Goal: Transaction & Acquisition: Book appointment/travel/reservation

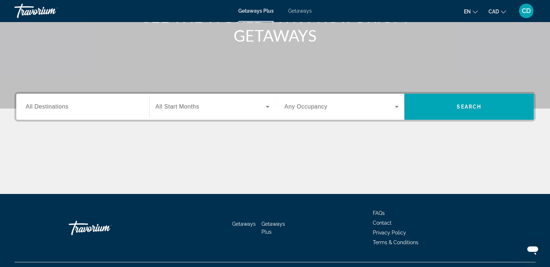
click at [41, 106] on span "All Destinations" at bounding box center [47, 106] width 43 height 6
click at [41, 106] on input "Destination All Destinations" at bounding box center [83, 107] width 114 height 9
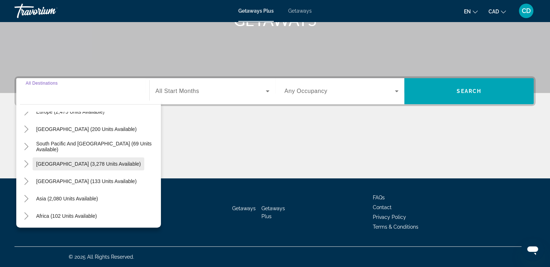
scroll to position [108, 0]
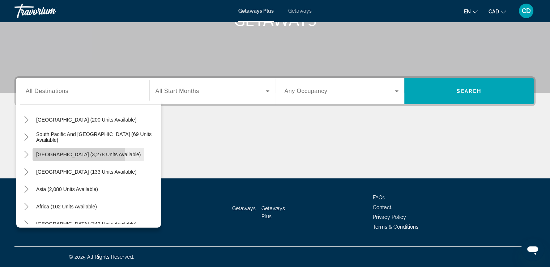
click at [41, 155] on span "[GEOGRAPHIC_DATA] (3,278 units available)" at bounding box center [88, 154] width 104 height 6
type input "**********"
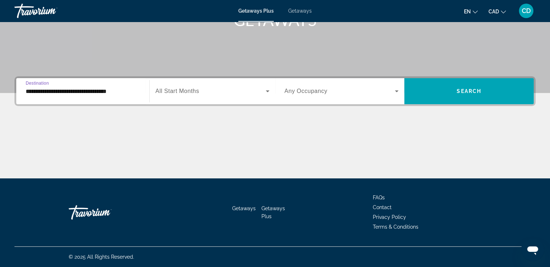
click at [183, 95] on span "Search widget" at bounding box center [210, 91] width 110 height 9
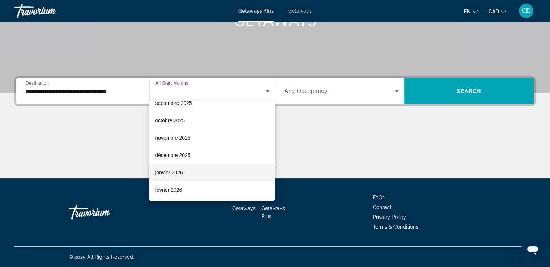
scroll to position [36, 0]
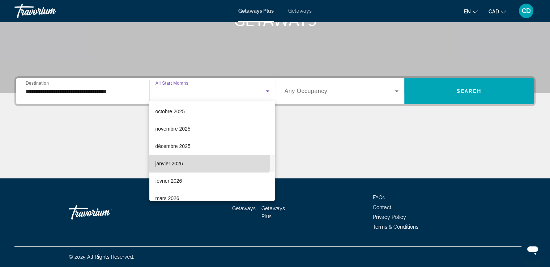
click at [174, 160] on span "janvier 2026" at bounding box center [168, 163] width 27 height 9
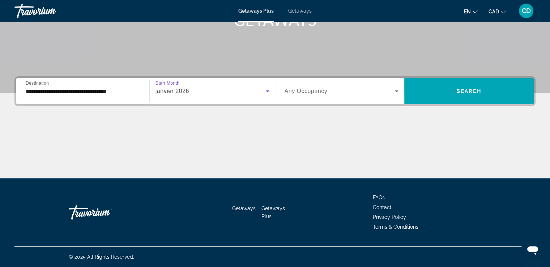
click at [320, 92] on span "Any Occupancy" at bounding box center [305, 91] width 43 height 6
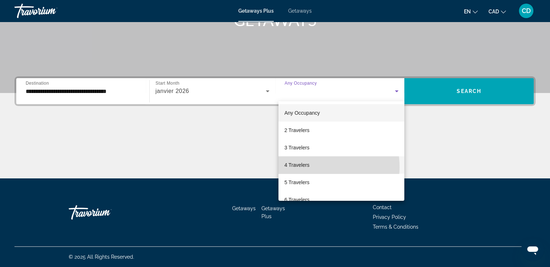
click at [311, 167] on mat-option "4 Travelers" at bounding box center [341, 164] width 126 height 17
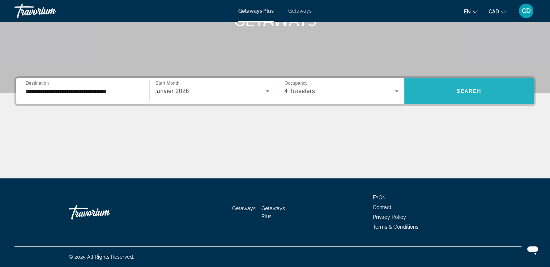
click at [461, 93] on span "Search" at bounding box center [468, 91] width 25 height 6
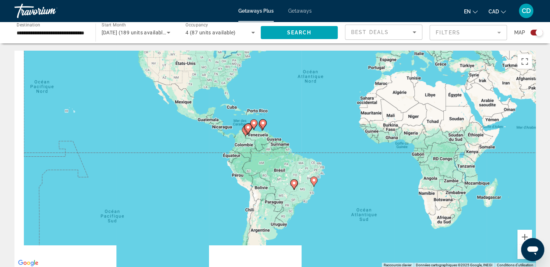
drag, startPoint x: 259, startPoint y: 147, endPoint x: 314, endPoint y: 77, distance: 89.2
click at [315, 74] on div "Pour activer le glissement avec le clavier, appuyez sur Alt+Entrée. Une fois ce…" at bounding box center [274, 159] width 521 height 217
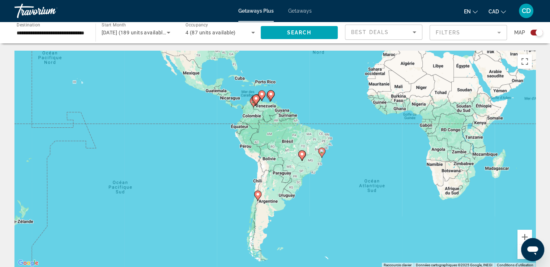
drag, startPoint x: 344, startPoint y: 204, endPoint x: 360, endPoint y: 189, distance: 21.7
click at [367, 193] on div "Pour activer le glissement avec le clavier, appuyez sur Alt+Entrée. Une fois ce…" at bounding box center [274, 159] width 521 height 217
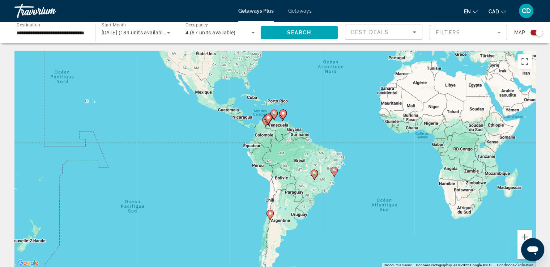
click at [275, 119] on gmp-advanced-marker "Main content" at bounding box center [273, 114] width 7 height 11
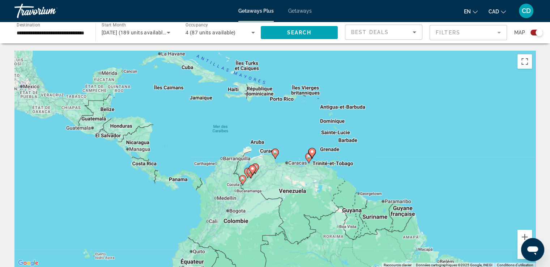
click at [274, 151] on image "Main content" at bounding box center [275, 152] width 4 height 4
type input "**********"
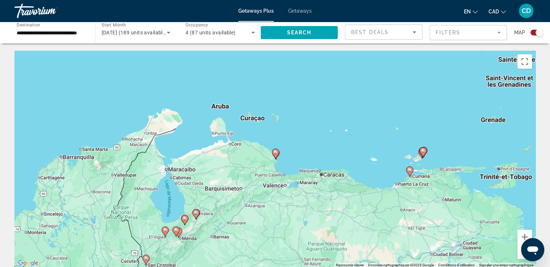
click at [275, 156] on icon "Main content" at bounding box center [275, 153] width 7 height 9
click at [275, 151] on image "Main content" at bounding box center [275, 152] width 4 height 4
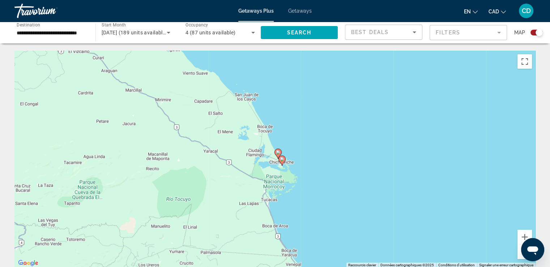
click at [282, 159] on image "Main content" at bounding box center [282, 159] width 4 height 4
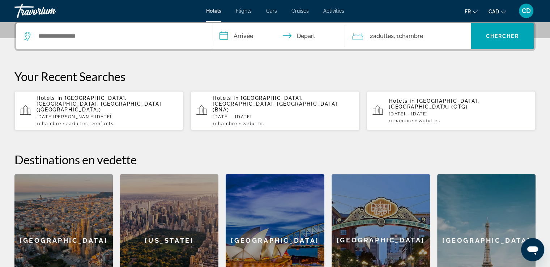
scroll to position [181, 0]
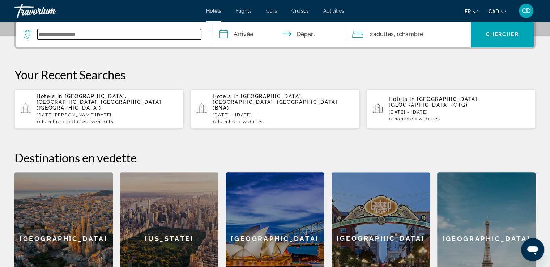
click at [60, 39] on input "Search widget" at bounding box center [119, 34] width 163 height 11
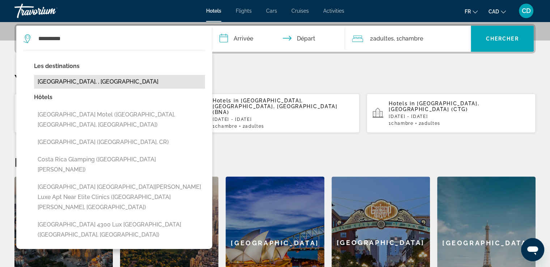
click at [81, 81] on button "[GEOGRAPHIC_DATA], , [GEOGRAPHIC_DATA]" at bounding box center [119, 82] width 171 height 14
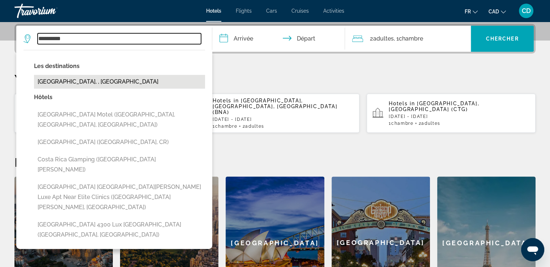
type input "**********"
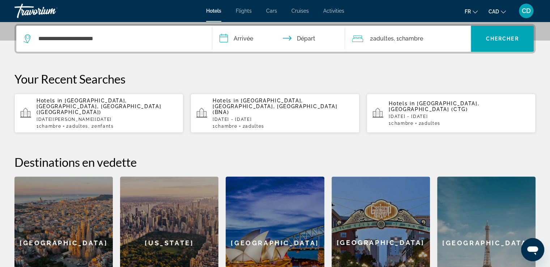
click at [245, 40] on input "**********" at bounding box center [280, 40] width 136 height 28
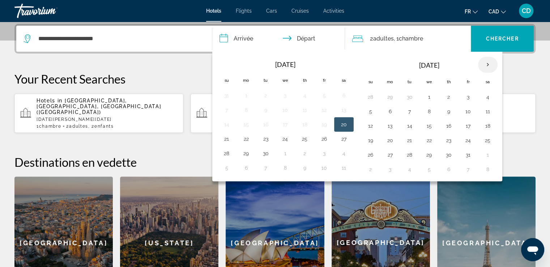
click at [483, 63] on th "Next month" at bounding box center [488, 65] width 20 height 16
click at [468, 125] on button "16" at bounding box center [468, 126] width 12 height 10
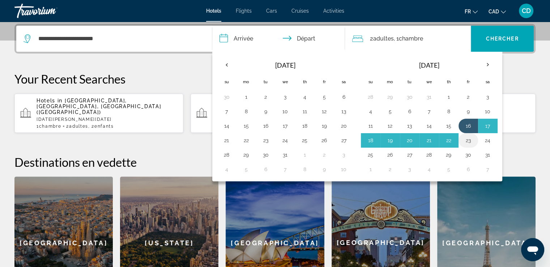
click at [467, 138] on button "23" at bounding box center [468, 140] width 12 height 10
type input "**********"
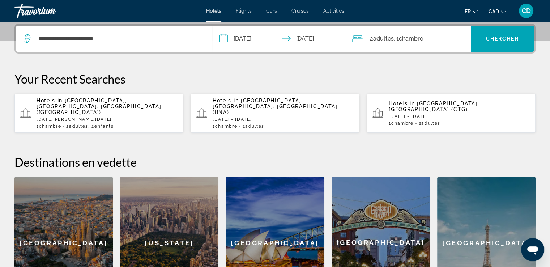
click at [399, 39] on span ", 1 Chambre pièces" at bounding box center [407, 39] width 29 height 10
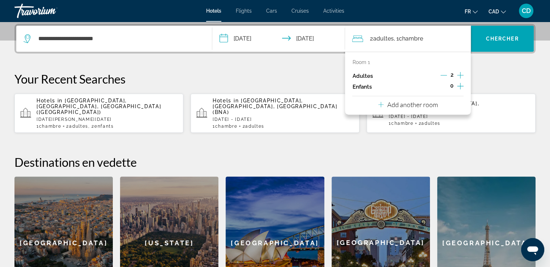
click at [461, 87] on icon "Increment children" at bounding box center [460, 86] width 7 height 9
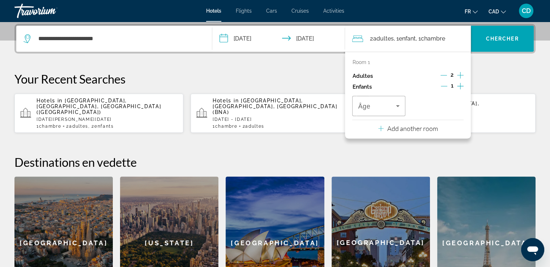
click at [461, 87] on icon "Increment children" at bounding box center [460, 86] width 7 height 9
click at [398, 107] on icon "Travelers: 2 adults, 2 children" at bounding box center [397, 106] width 9 height 9
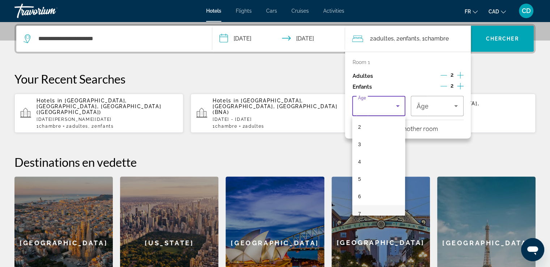
scroll to position [72, 0]
drag, startPoint x: 369, startPoint y: 188, endPoint x: 386, endPoint y: 170, distance: 24.5
click at [370, 188] on mat-option "8" at bounding box center [378, 193] width 53 height 17
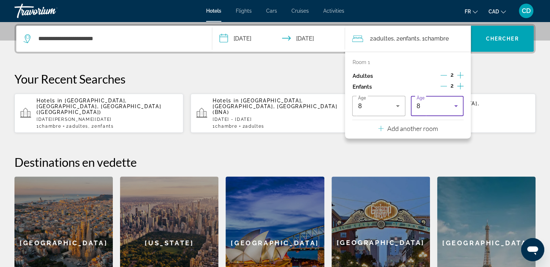
click at [438, 107] on div "8" at bounding box center [435, 106] width 38 height 9
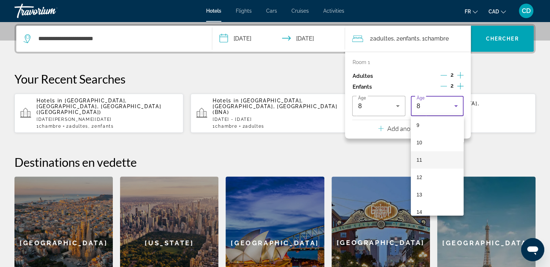
scroll to position [168, 0]
click at [423, 134] on mat-option "10" at bounding box center [436, 133] width 53 height 17
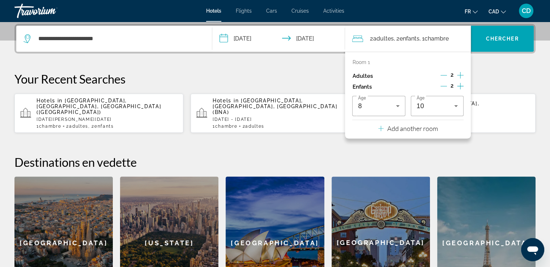
click at [489, 129] on div "**********" at bounding box center [275, 166] width 550 height 285
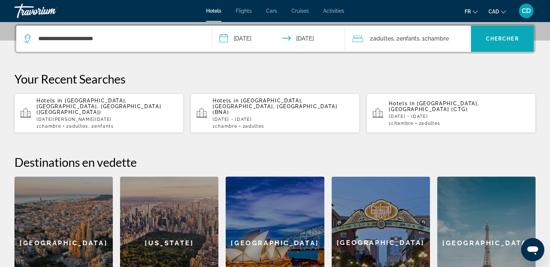
click at [486, 36] on span "Chercher" at bounding box center [502, 39] width 33 height 6
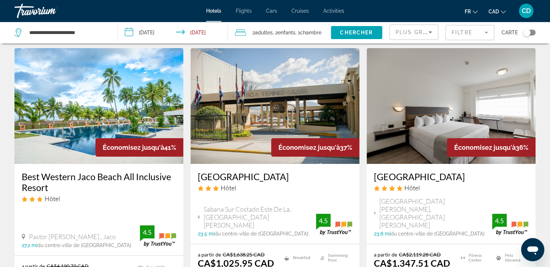
scroll to position [36, 0]
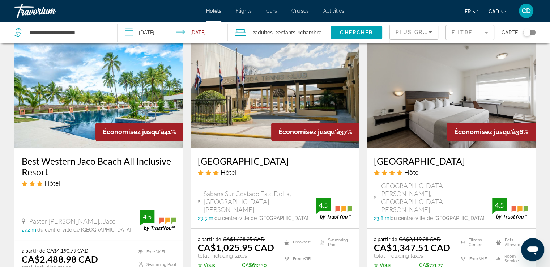
click at [469, 32] on mat-form-field "Filtre" at bounding box center [469, 32] width 49 height 15
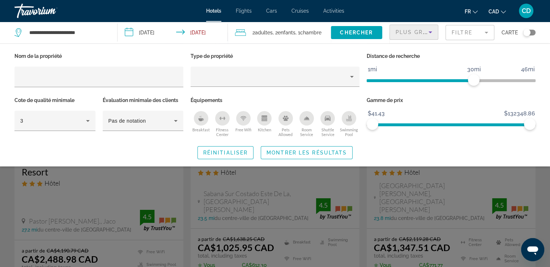
click at [423, 35] on div "Plus grandes économies" at bounding box center [411, 32] width 33 height 9
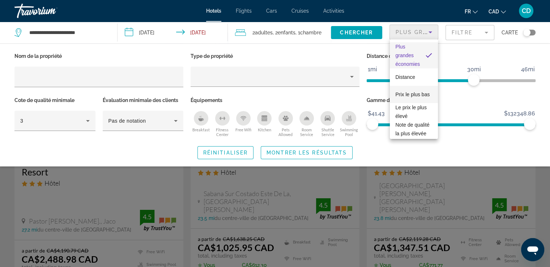
click at [409, 91] on span "Prix le plus bas" at bounding box center [412, 94] width 34 height 6
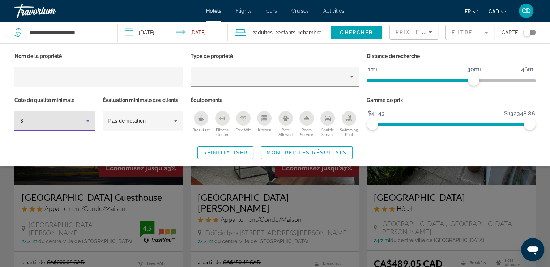
click at [88, 120] on icon "Hotel Filters" at bounding box center [88, 121] width 4 height 2
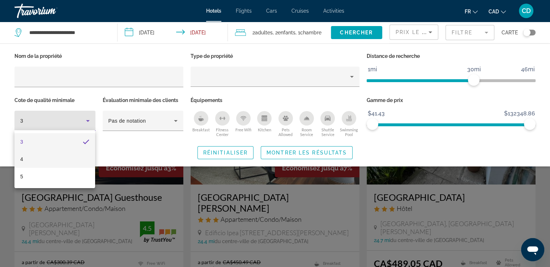
click at [64, 156] on mat-option "4" at bounding box center [54, 158] width 81 height 17
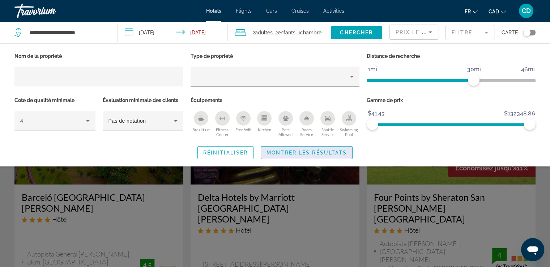
click at [284, 152] on span "Montrer les résultats" at bounding box center [306, 153] width 80 height 6
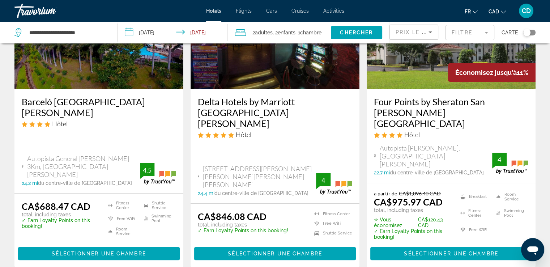
scroll to position [36, 0]
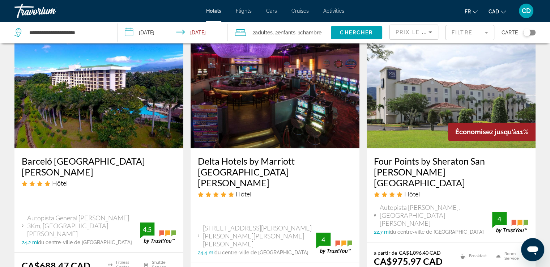
click at [80, 111] on img "Main content" at bounding box center [98, 91] width 169 height 116
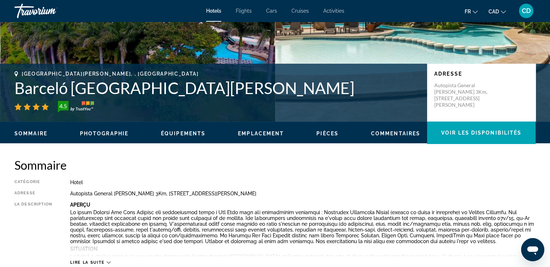
scroll to position [181, 0]
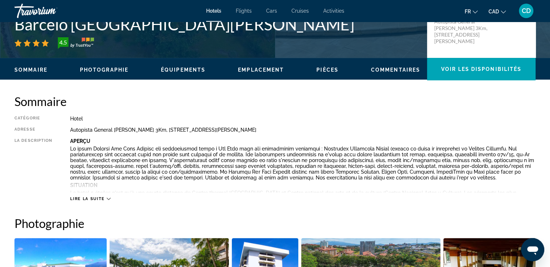
click at [105, 70] on span "Photographie" at bounding box center [104, 70] width 48 height 6
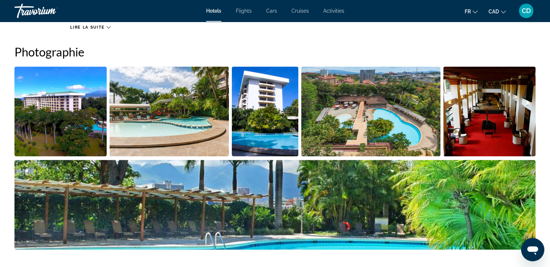
scroll to position [353, 0]
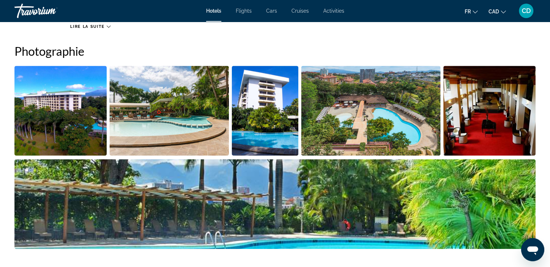
click at [55, 107] on img "Open full-screen image slider" at bounding box center [60, 111] width 92 height 90
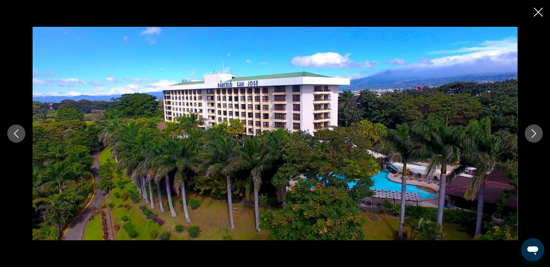
click at [535, 135] on icon "Next image" at bounding box center [533, 133] width 9 height 9
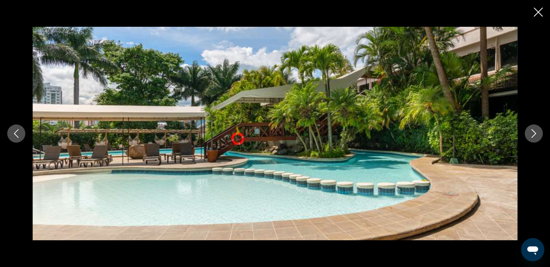
click at [535, 135] on icon "Next image" at bounding box center [533, 133] width 9 height 9
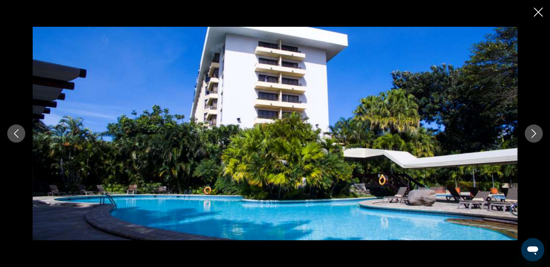
click at [535, 135] on icon "Next image" at bounding box center [533, 133] width 9 height 9
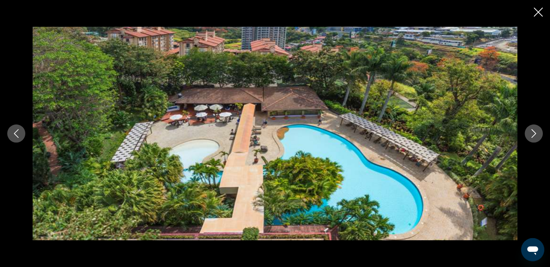
click at [535, 135] on icon "Next image" at bounding box center [533, 133] width 9 height 9
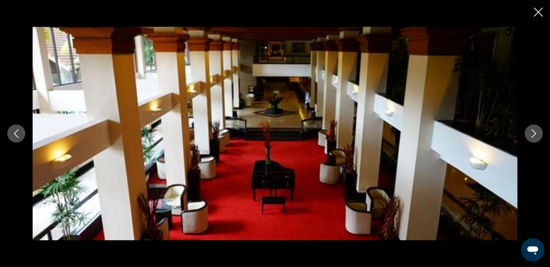
click at [535, 135] on icon "Next image" at bounding box center [533, 133] width 9 height 9
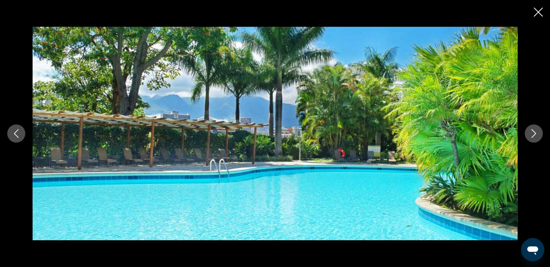
click at [535, 135] on icon "Next image" at bounding box center [533, 133] width 9 height 9
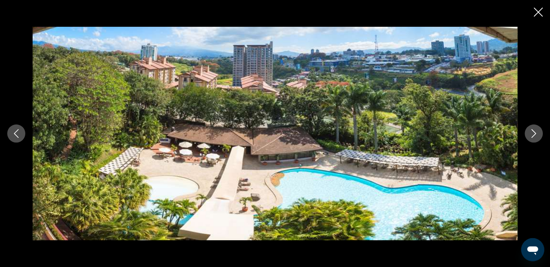
click at [535, 135] on icon "Next image" at bounding box center [533, 133] width 9 height 9
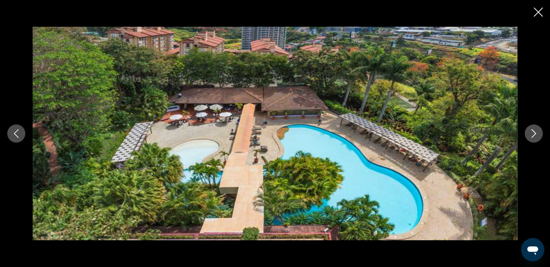
click at [535, 135] on icon "Next image" at bounding box center [533, 133] width 9 height 9
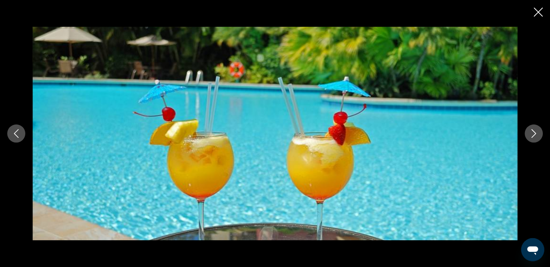
click at [535, 135] on icon "Next image" at bounding box center [533, 133] width 9 height 9
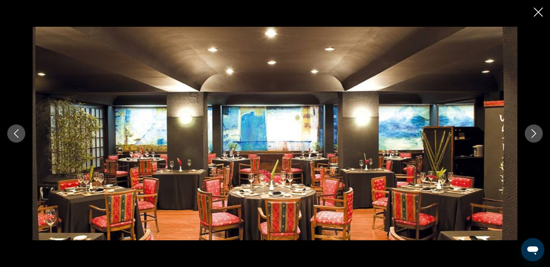
click at [535, 135] on icon "Next image" at bounding box center [533, 133] width 9 height 9
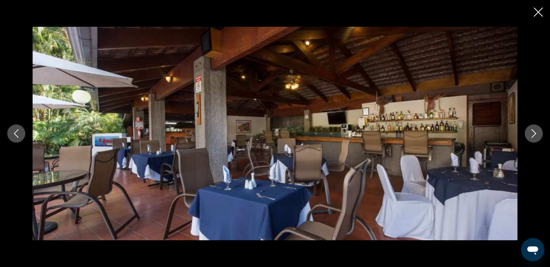
click at [535, 135] on icon "Next image" at bounding box center [533, 133] width 9 height 9
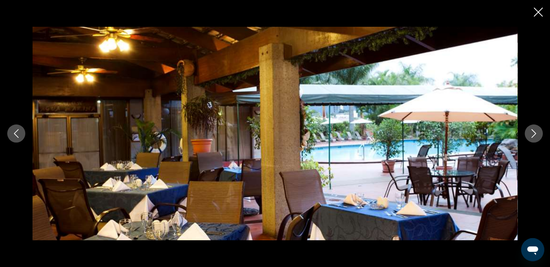
click at [535, 135] on icon "Next image" at bounding box center [533, 133] width 9 height 9
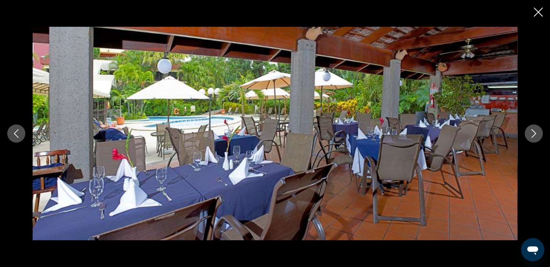
click at [535, 135] on icon "Next image" at bounding box center [533, 133] width 9 height 9
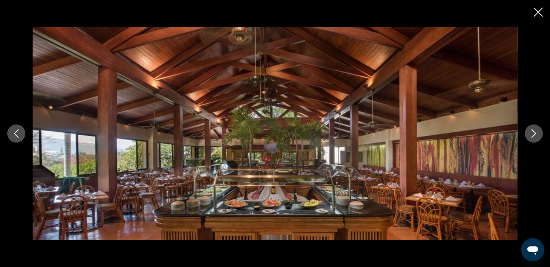
click at [535, 135] on icon "Next image" at bounding box center [533, 133] width 9 height 9
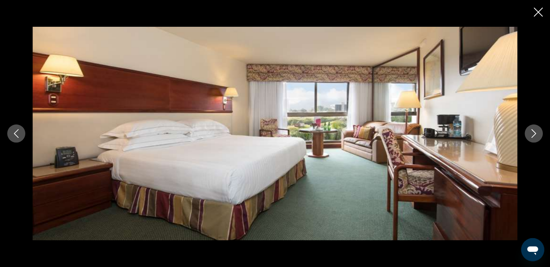
click at [535, 135] on icon "Next image" at bounding box center [533, 133] width 9 height 9
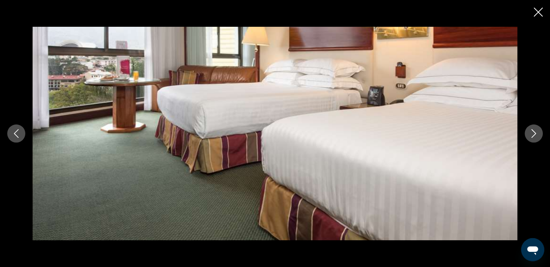
click at [535, 135] on icon "Next image" at bounding box center [533, 133] width 9 height 9
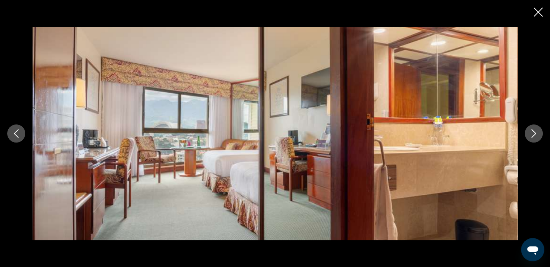
click at [535, 135] on icon "Next image" at bounding box center [533, 133] width 9 height 9
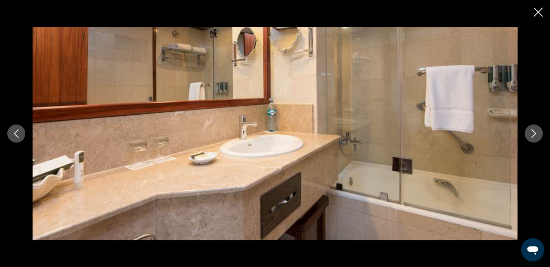
click at [535, 135] on icon "Next image" at bounding box center [533, 133] width 9 height 9
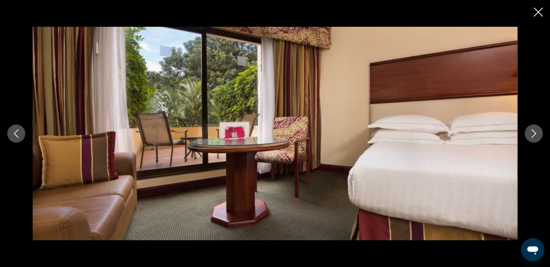
click at [535, 135] on icon "Next image" at bounding box center [533, 133] width 9 height 9
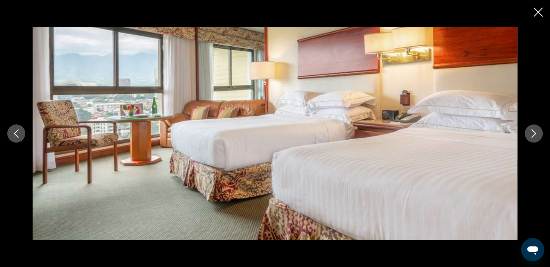
click at [535, 135] on icon "Next image" at bounding box center [533, 133] width 9 height 9
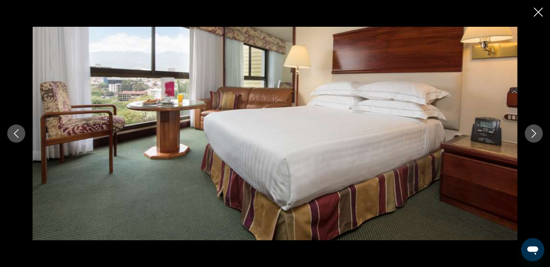
click at [535, 135] on icon "Next image" at bounding box center [533, 133] width 9 height 9
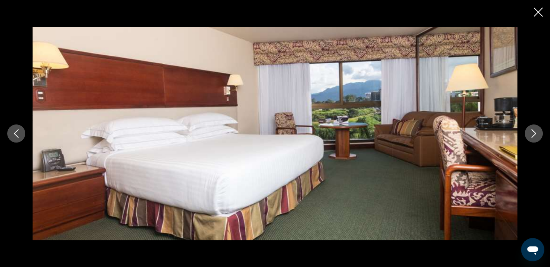
click at [535, 135] on icon "Next image" at bounding box center [533, 133] width 9 height 9
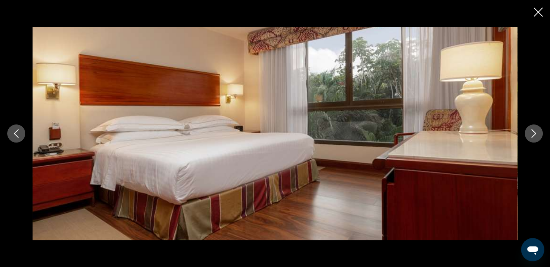
click at [10, 130] on button "Previous image" at bounding box center [16, 133] width 18 height 18
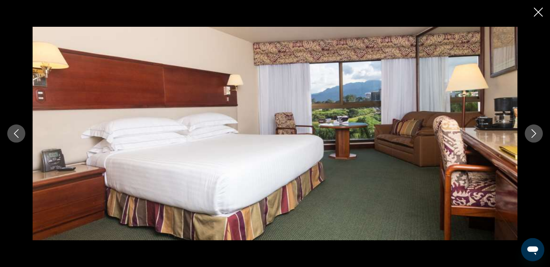
click at [537, 135] on icon "Next image" at bounding box center [533, 133] width 9 height 9
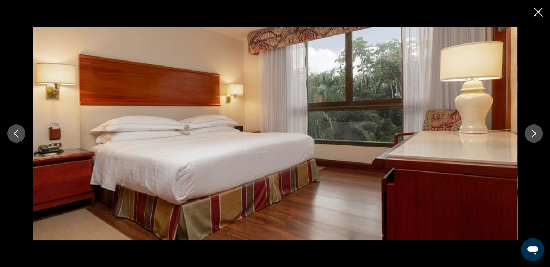
click at [537, 135] on icon "Next image" at bounding box center [533, 133] width 9 height 9
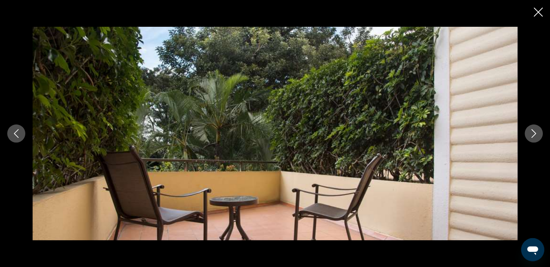
click at [537, 135] on icon "Next image" at bounding box center [533, 133] width 9 height 9
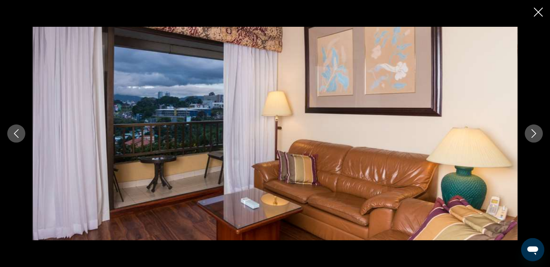
click at [537, 135] on icon "Next image" at bounding box center [533, 133] width 9 height 9
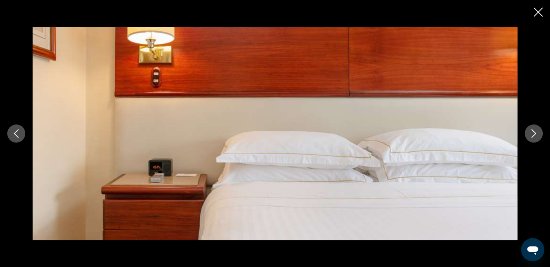
click at [537, 135] on icon "Next image" at bounding box center [533, 133] width 9 height 9
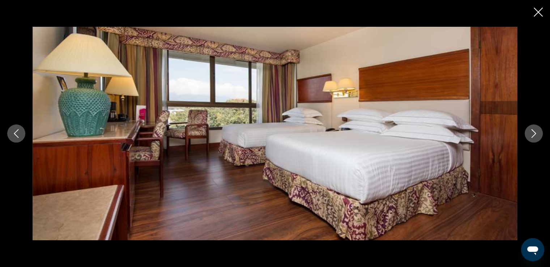
click at [537, 135] on icon "Next image" at bounding box center [533, 133] width 9 height 9
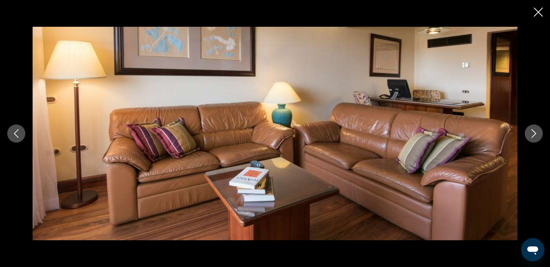
click at [537, 135] on icon "Next image" at bounding box center [533, 133] width 9 height 9
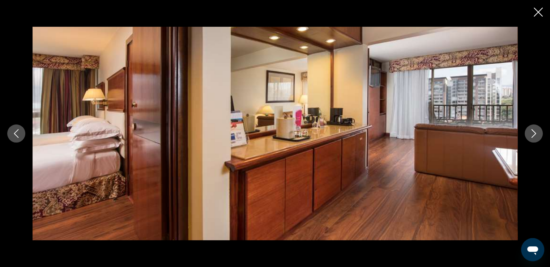
click at [537, 135] on icon "Next image" at bounding box center [533, 133] width 9 height 9
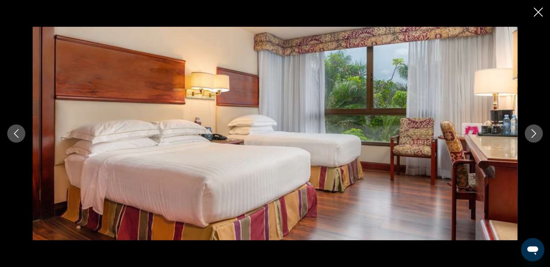
click at [537, 135] on icon "Next image" at bounding box center [533, 133] width 9 height 9
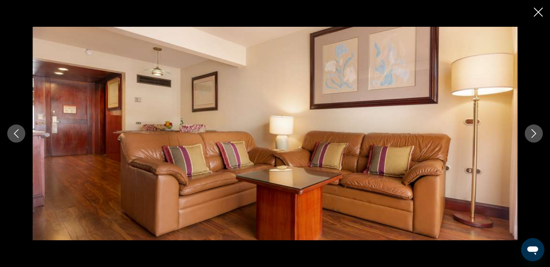
click at [537, 135] on icon "Next image" at bounding box center [533, 133] width 9 height 9
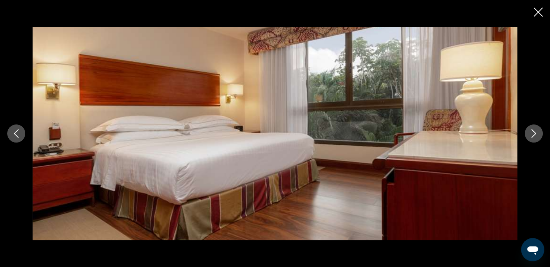
click at [537, 135] on icon "Next image" at bounding box center [533, 133] width 9 height 9
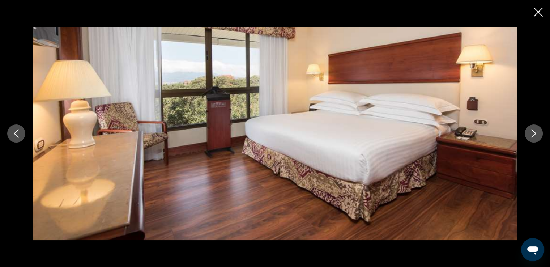
click at [537, 135] on icon "Next image" at bounding box center [533, 133] width 9 height 9
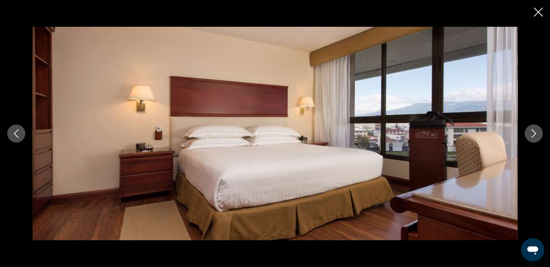
click at [537, 135] on icon "Next image" at bounding box center [533, 133] width 9 height 9
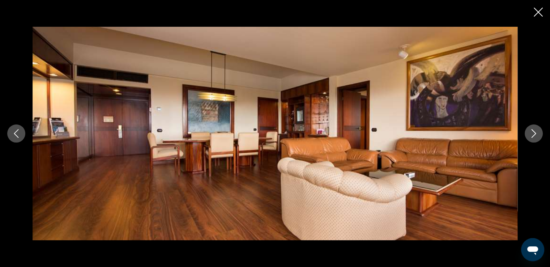
click at [537, 135] on icon "Next image" at bounding box center [533, 133] width 9 height 9
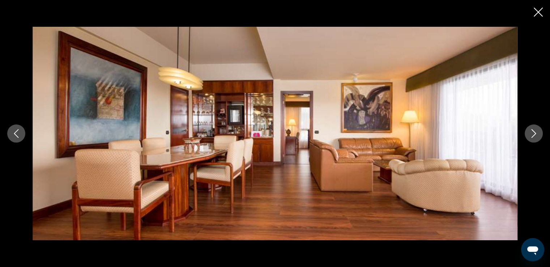
click at [530, 134] on icon "Next image" at bounding box center [533, 133] width 9 height 9
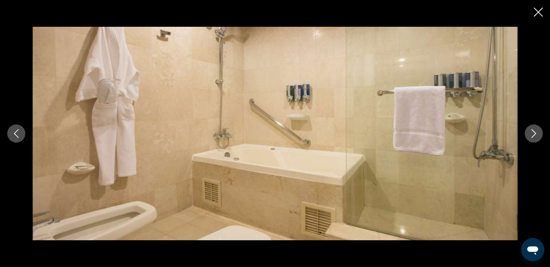
click at [530, 134] on icon "Next image" at bounding box center [533, 133] width 9 height 9
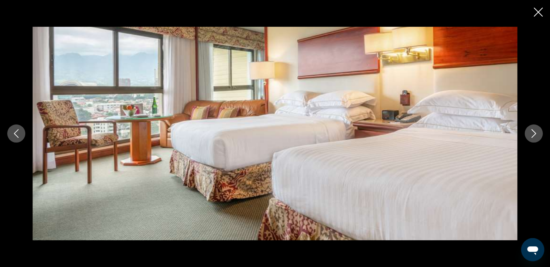
click at [530, 134] on icon "Next image" at bounding box center [533, 133] width 9 height 9
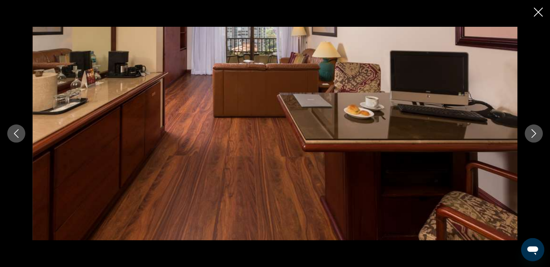
click at [530, 134] on icon "Next image" at bounding box center [533, 133] width 9 height 9
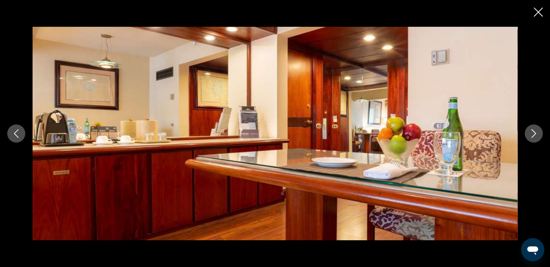
click at [530, 134] on icon "Next image" at bounding box center [533, 133] width 9 height 9
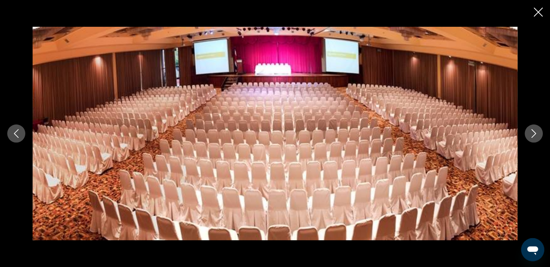
click at [530, 134] on icon "Next image" at bounding box center [533, 133] width 9 height 9
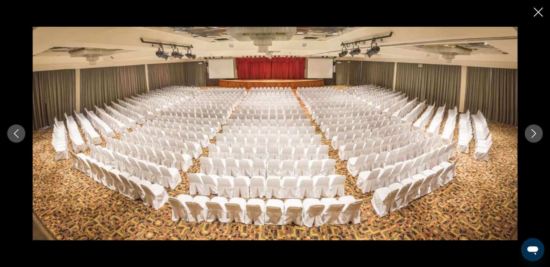
click at [530, 134] on icon "Next image" at bounding box center [533, 133] width 9 height 9
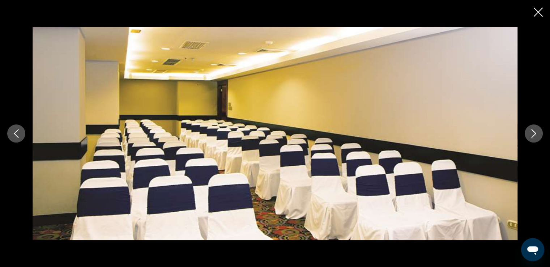
click at [530, 134] on icon "Next image" at bounding box center [533, 133] width 9 height 9
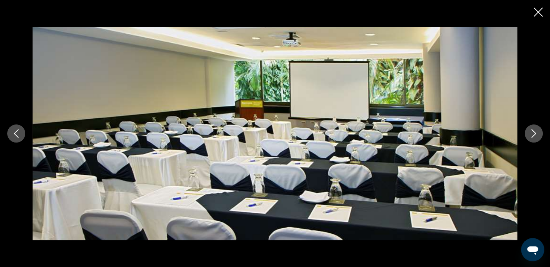
click at [530, 134] on icon "Next image" at bounding box center [533, 133] width 9 height 9
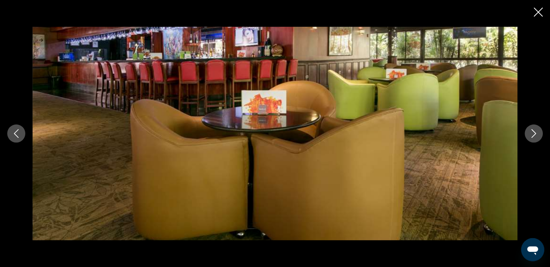
click at [530, 134] on icon "Next image" at bounding box center [533, 133] width 9 height 9
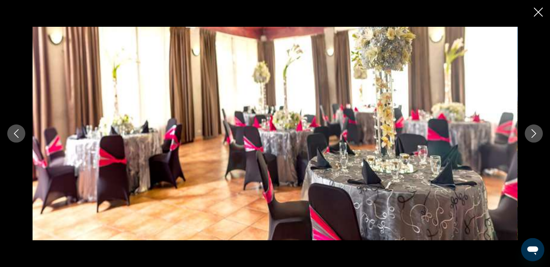
click at [530, 134] on icon "Next image" at bounding box center [533, 133] width 9 height 9
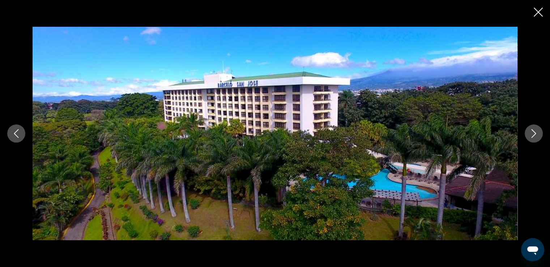
click at [530, 134] on icon "Next image" at bounding box center [533, 133] width 9 height 9
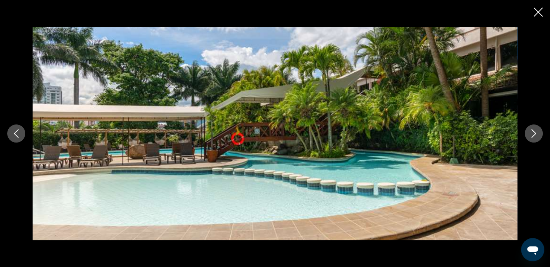
drag, startPoint x: 540, startPoint y: 13, endPoint x: 524, endPoint y: 41, distance: 31.5
click at [540, 13] on icon "Close slideshow" at bounding box center [537, 12] width 9 height 9
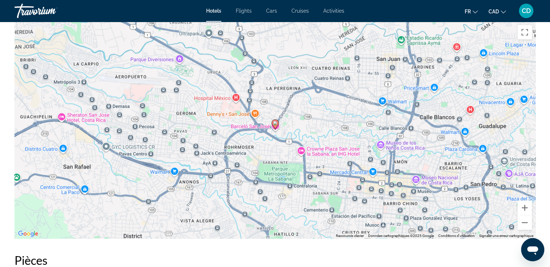
scroll to position [750, 0]
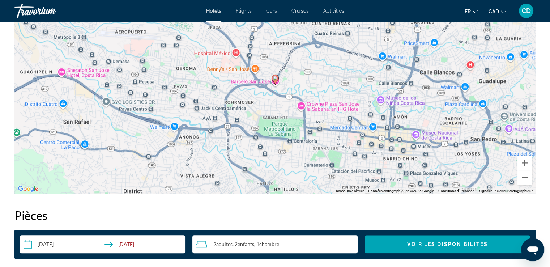
click at [526, 177] on button "Zoom arrière" at bounding box center [524, 177] width 14 height 14
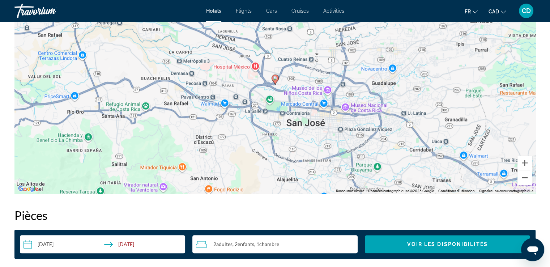
click at [526, 178] on button "Zoom arrière" at bounding box center [524, 177] width 14 height 14
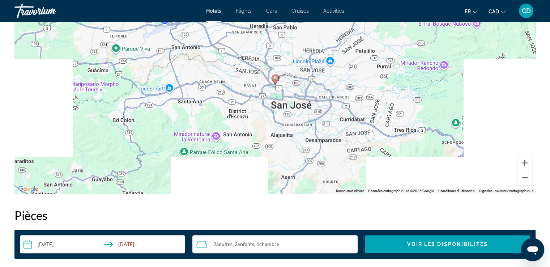
click at [526, 178] on button "Zoom arrière" at bounding box center [524, 177] width 14 height 14
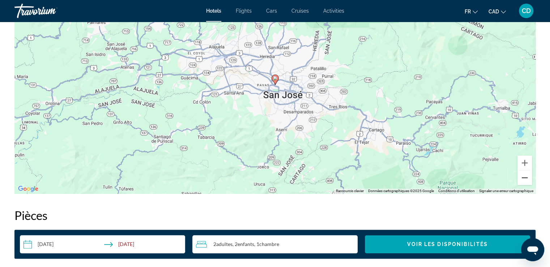
click at [526, 178] on button "Zoom arrière" at bounding box center [524, 177] width 14 height 14
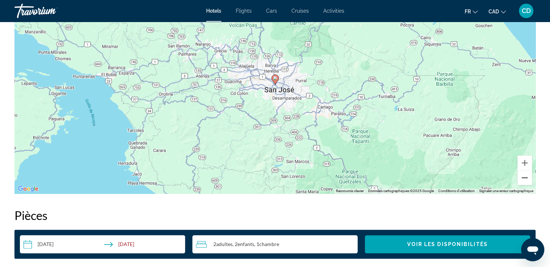
click at [526, 178] on button "Zoom arrière" at bounding box center [524, 177] width 14 height 14
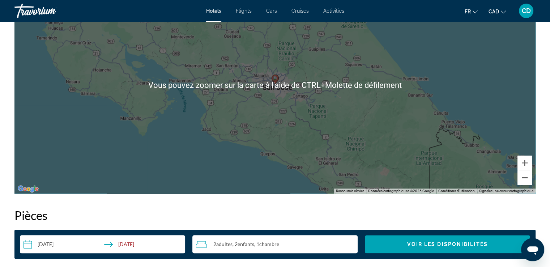
scroll to position [786, 0]
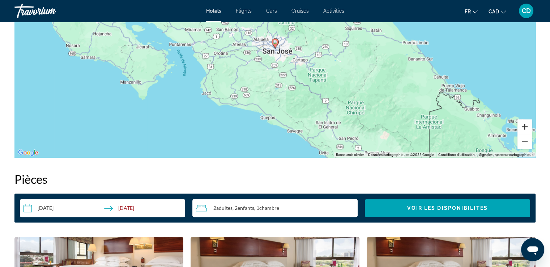
click at [526, 124] on button "Zoom avant" at bounding box center [524, 126] width 14 height 14
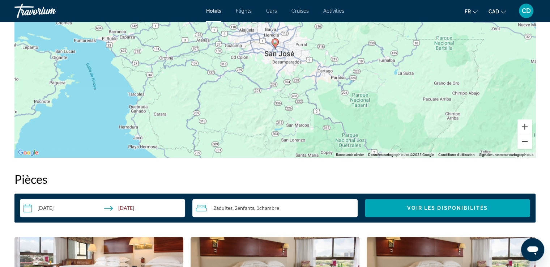
click at [525, 143] on button "Zoom arrière" at bounding box center [524, 141] width 14 height 14
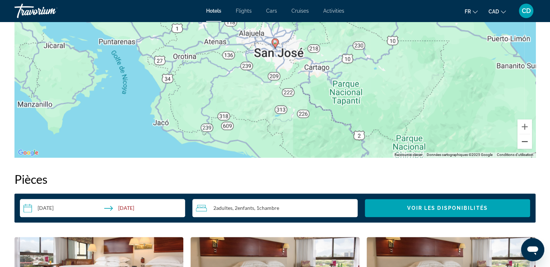
click at [525, 143] on button "Zoom arrière" at bounding box center [524, 141] width 14 height 14
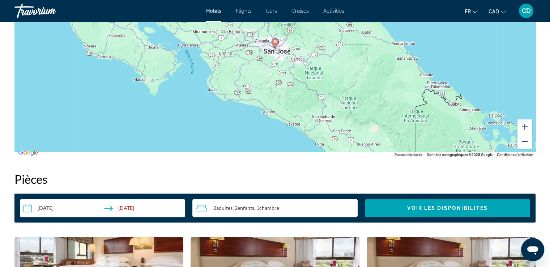
click at [524, 143] on button "Zoom arrière" at bounding box center [524, 141] width 14 height 14
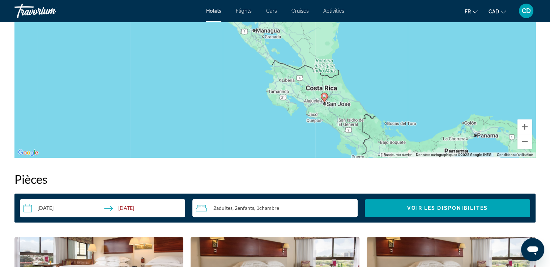
drag, startPoint x: 372, startPoint y: 59, endPoint x: 423, endPoint y: 114, distance: 74.7
click at [423, 114] on div "Pour activer le glissement avec le clavier, appuyez sur Alt+Entrée. Une fois ce…" at bounding box center [274, 48] width 521 height 217
click at [526, 128] on button "Zoom avant" at bounding box center [524, 126] width 14 height 14
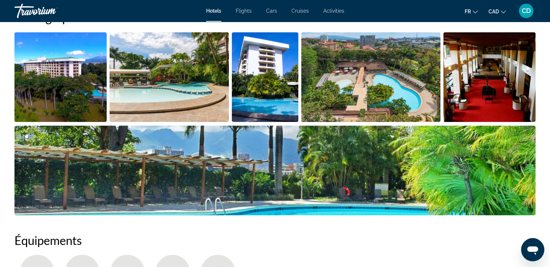
scroll to position [353, 0]
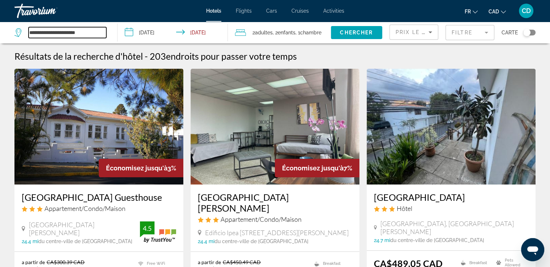
click at [70, 35] on input "**********" at bounding box center [68, 32] width 78 height 11
drag, startPoint x: 96, startPoint y: 33, endPoint x: 0, endPoint y: 29, distance: 96.2
click at [0, 29] on app-destination-search "**********" at bounding box center [58, 33] width 117 height 22
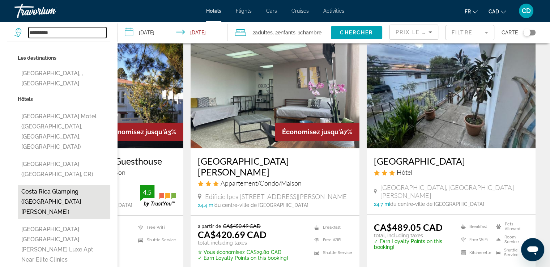
scroll to position [72, 0]
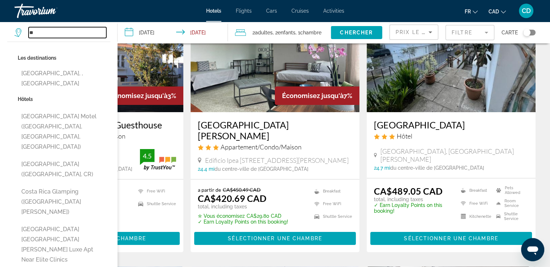
type input "*"
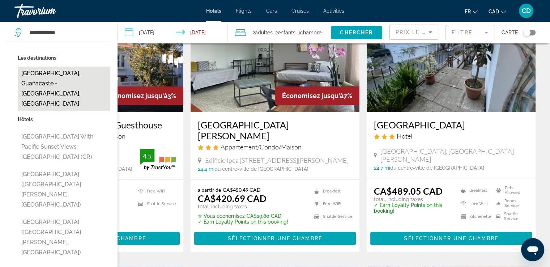
click at [87, 73] on button "[GEOGRAPHIC_DATA], Guanacaste - [GEOGRAPHIC_DATA], [GEOGRAPHIC_DATA]" at bounding box center [64, 88] width 92 height 44
type input "**********"
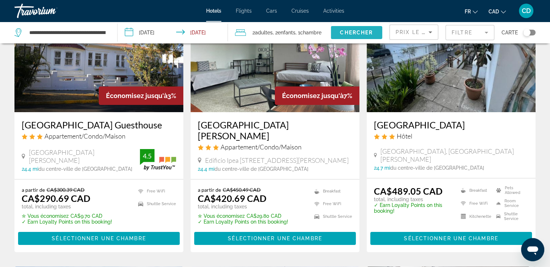
click at [349, 29] on span "Search widget" at bounding box center [356, 32] width 51 height 17
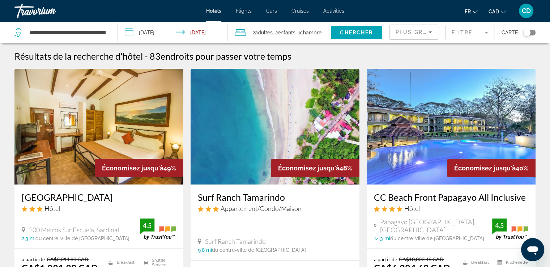
click at [421, 30] on span "Plus grandes économies" at bounding box center [438, 32] width 86 height 6
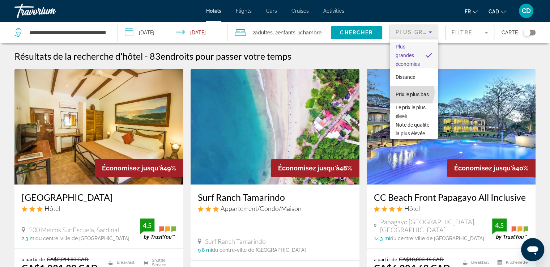
click at [407, 92] on span "Prix le plus bas" at bounding box center [411, 94] width 33 height 6
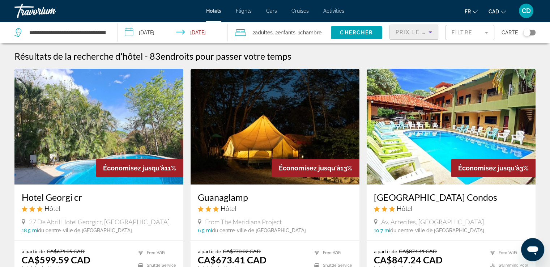
click at [455, 35] on mat-form-field "Filtre" at bounding box center [469, 32] width 49 height 15
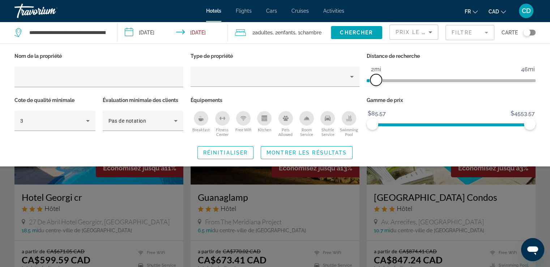
drag, startPoint x: 472, startPoint y: 77, endPoint x: 375, endPoint y: 79, distance: 97.2
click at [375, 79] on span "ngx-slider" at bounding box center [376, 80] width 12 height 12
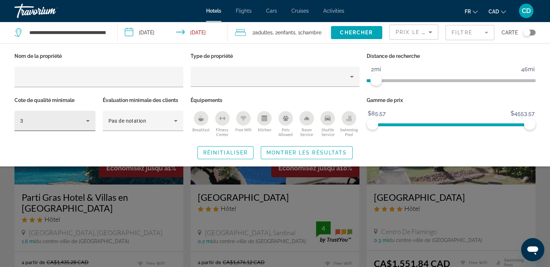
click at [90, 119] on icon "Hotel Filters" at bounding box center [87, 120] width 9 height 9
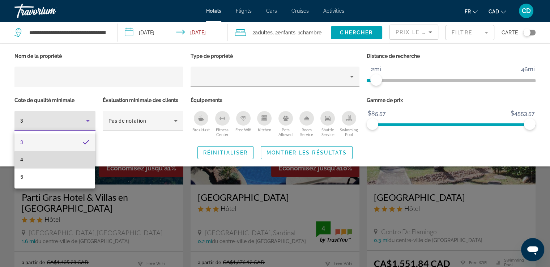
click at [66, 160] on mat-option "4" at bounding box center [54, 159] width 81 height 17
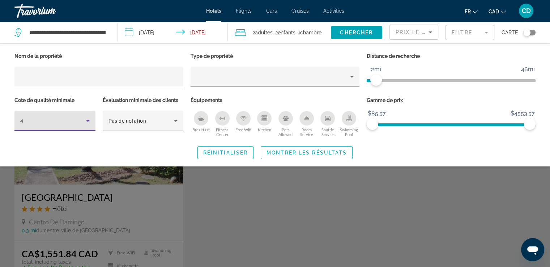
click at [203, 117] on icon "Breakfast" at bounding box center [201, 118] width 6 height 6
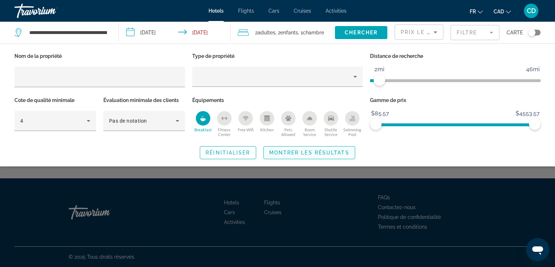
click at [290, 149] on span "Search widget" at bounding box center [309, 152] width 91 height 17
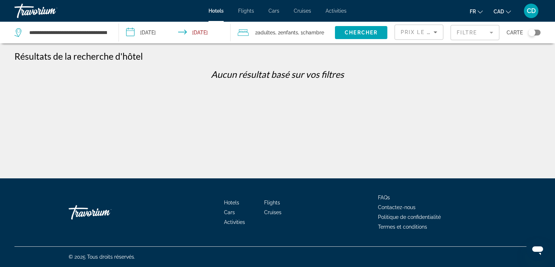
click at [460, 32] on mat-form-field "Filtre" at bounding box center [475, 32] width 49 height 15
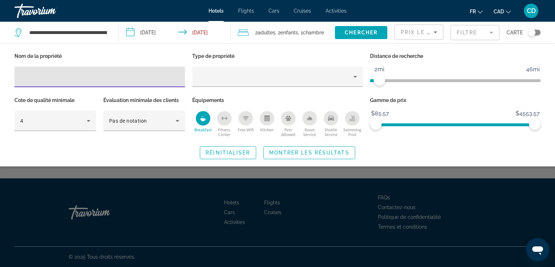
click at [206, 122] on div "Breakfast" at bounding box center [203, 118] width 14 height 14
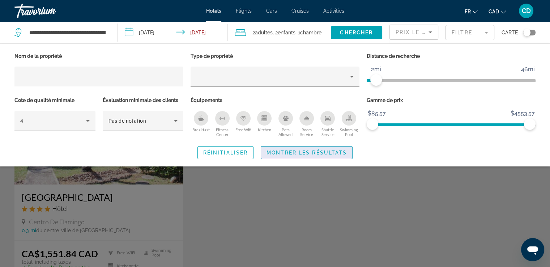
click at [290, 152] on span "Montrer les résultats" at bounding box center [306, 153] width 80 height 6
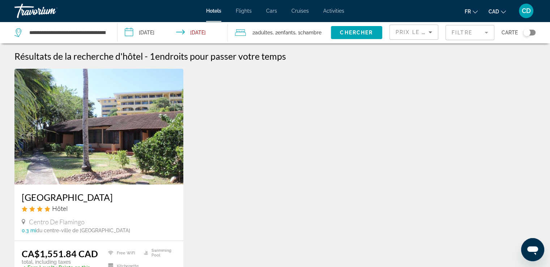
click at [131, 128] on img "Main content" at bounding box center [98, 127] width 169 height 116
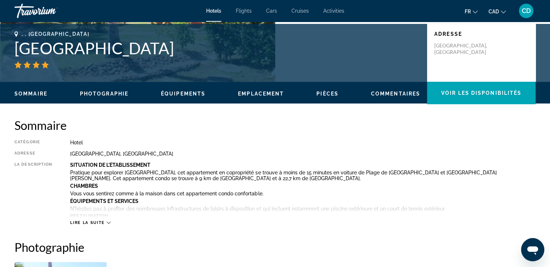
scroll to position [181, 0]
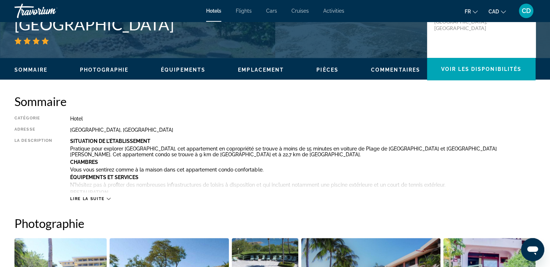
click at [100, 73] on ul "Sommaire Photographie Équipements Emplacement Pièces Commentaires Voir les disp…" at bounding box center [274, 69] width 521 height 8
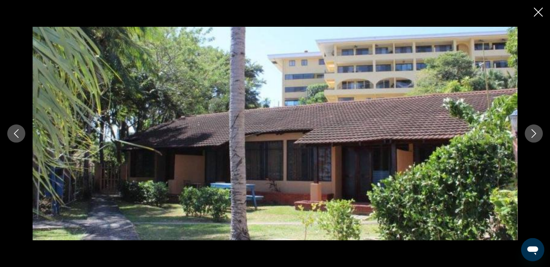
click at [527, 134] on button "Next image" at bounding box center [533, 133] width 18 height 18
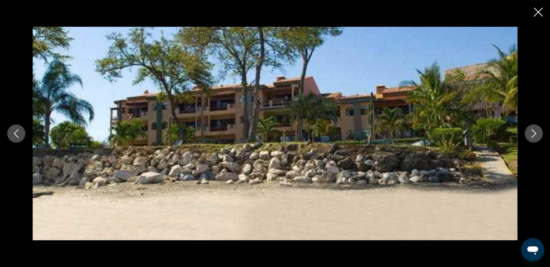
click at [527, 134] on button "Next image" at bounding box center [533, 133] width 18 height 18
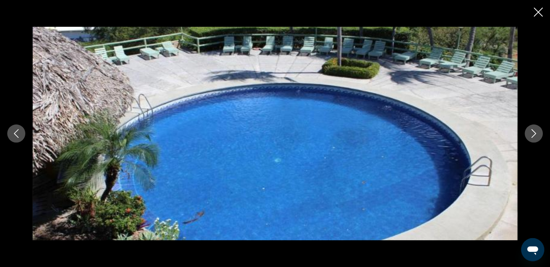
click at [527, 134] on button "Next image" at bounding box center [533, 133] width 18 height 18
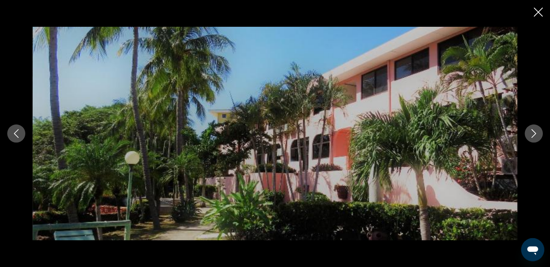
click at [527, 134] on button "Next image" at bounding box center [533, 133] width 18 height 18
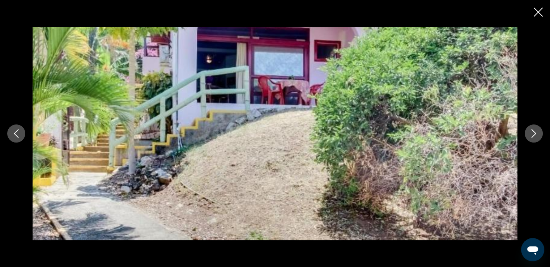
click at [527, 134] on button "Next image" at bounding box center [533, 133] width 18 height 18
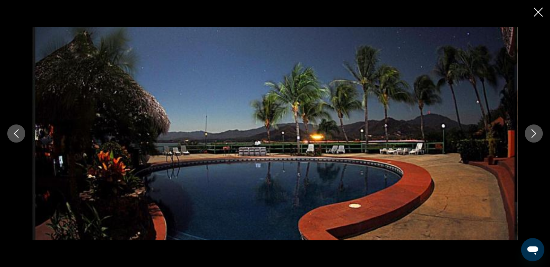
click at [530, 135] on icon "Next image" at bounding box center [533, 133] width 9 height 9
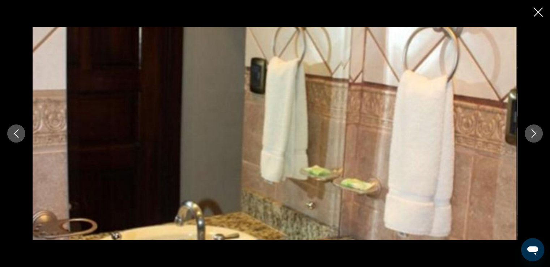
click at [530, 135] on icon "Next image" at bounding box center [533, 133] width 9 height 9
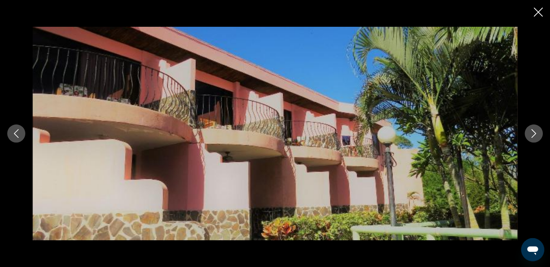
click at [530, 135] on icon "Next image" at bounding box center [533, 133] width 9 height 9
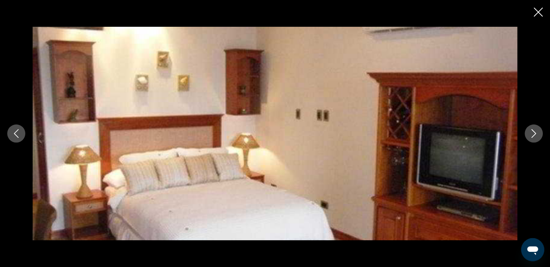
click at [530, 135] on icon "Next image" at bounding box center [533, 133] width 9 height 9
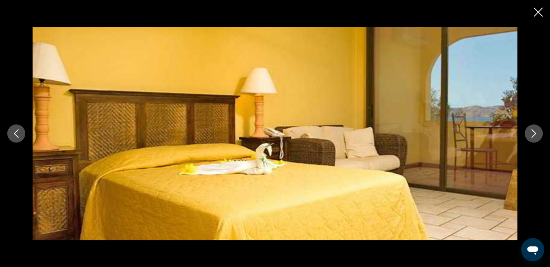
click at [530, 135] on icon "Next image" at bounding box center [533, 133] width 9 height 9
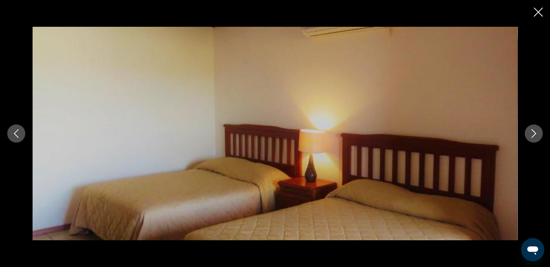
click at [531, 135] on icon "Next image" at bounding box center [533, 133] width 9 height 9
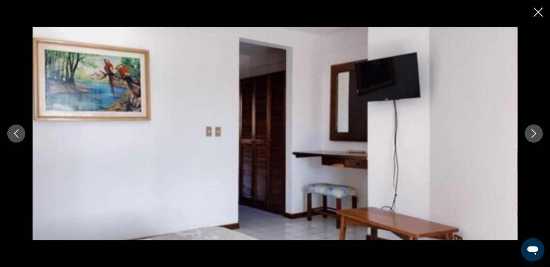
click at [512, 135] on img "Main content" at bounding box center [275, 133] width 485 height 213
click at [525, 135] on button "Next image" at bounding box center [533, 133] width 18 height 18
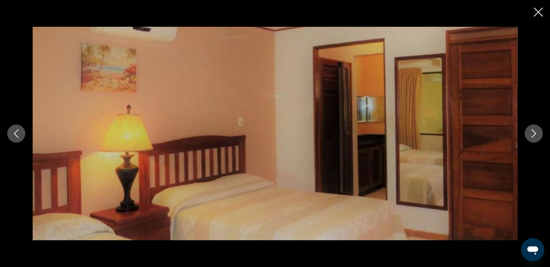
click at [525, 135] on button "Next image" at bounding box center [533, 133] width 18 height 18
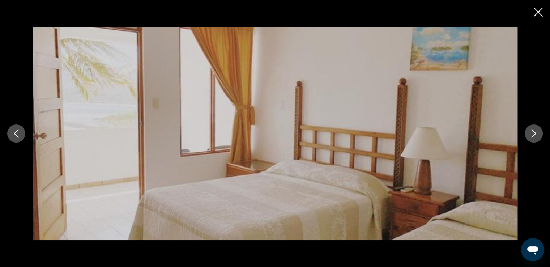
click at [525, 135] on button "Next image" at bounding box center [533, 133] width 18 height 18
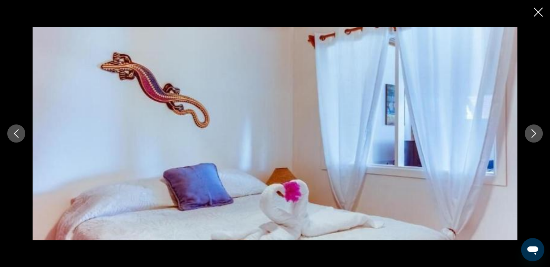
click at [525, 135] on button "Next image" at bounding box center [533, 133] width 18 height 18
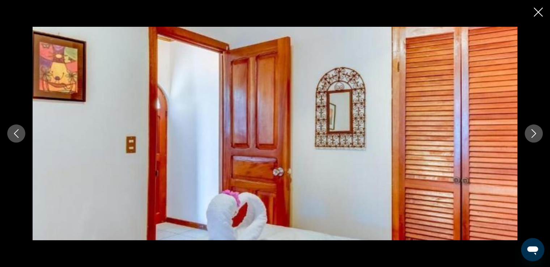
click at [525, 135] on button "Next image" at bounding box center [533, 133] width 18 height 18
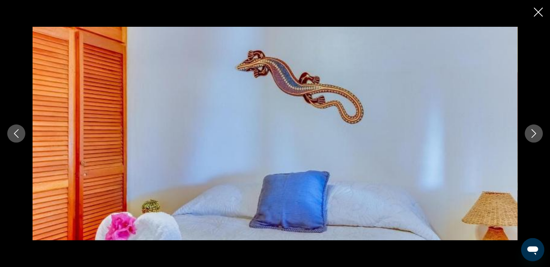
click at [525, 135] on button "Next image" at bounding box center [533, 133] width 18 height 18
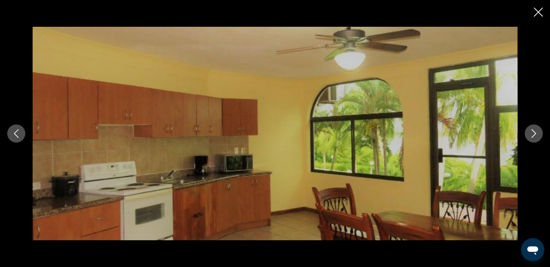
click at [525, 135] on button "Next image" at bounding box center [533, 133] width 18 height 18
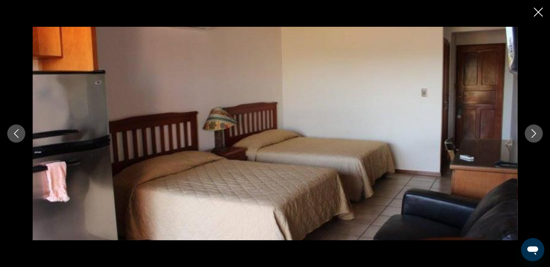
click at [525, 135] on button "Next image" at bounding box center [533, 133] width 18 height 18
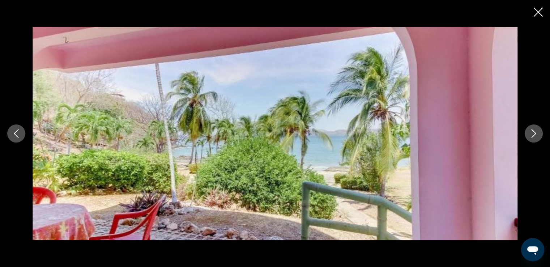
click at [525, 135] on button "Next image" at bounding box center [533, 133] width 18 height 18
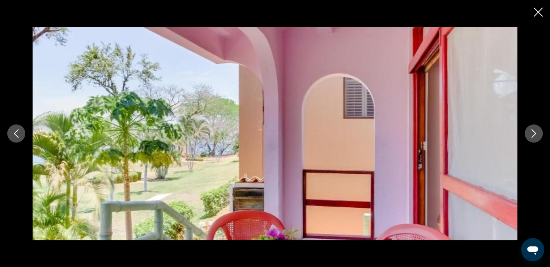
click at [13, 134] on icon "Previous image" at bounding box center [16, 133] width 9 height 9
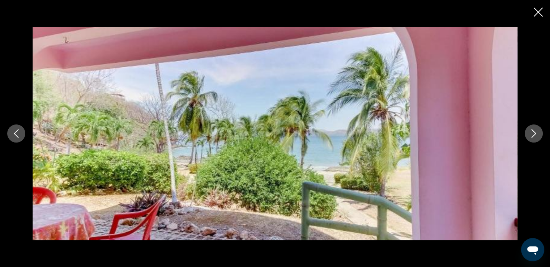
click at [535, 131] on icon "Next image" at bounding box center [533, 133] width 9 height 9
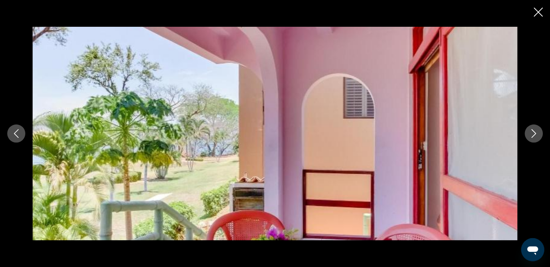
click at [535, 131] on icon "Next image" at bounding box center [533, 133] width 9 height 9
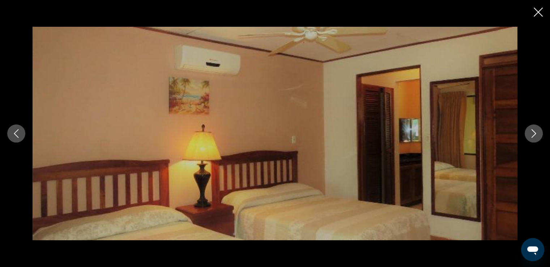
click at [535, 131] on icon "Next image" at bounding box center [533, 133] width 9 height 9
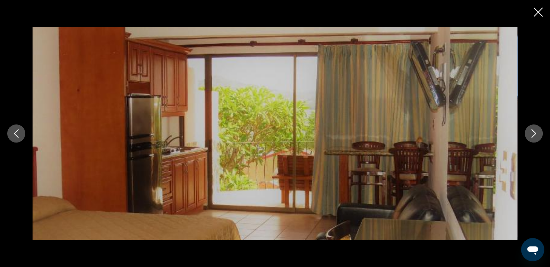
click at [532, 128] on button "Next image" at bounding box center [533, 133] width 18 height 18
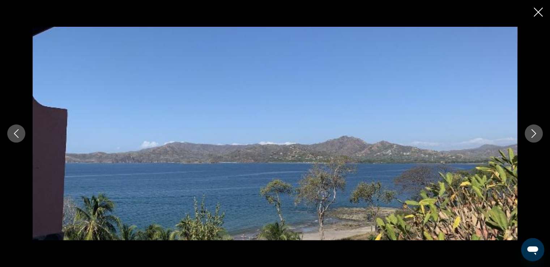
click at [532, 128] on button "Next image" at bounding box center [533, 133] width 18 height 18
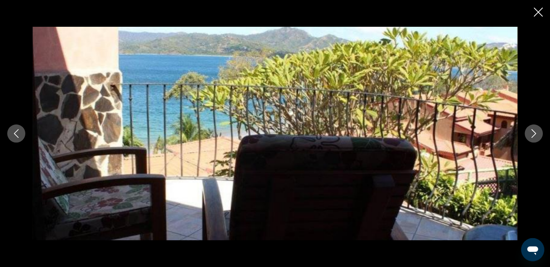
drag, startPoint x: 538, startPoint y: 12, endPoint x: 498, endPoint y: 11, distance: 40.5
click at [538, 11] on icon "Close slideshow" at bounding box center [537, 12] width 9 height 9
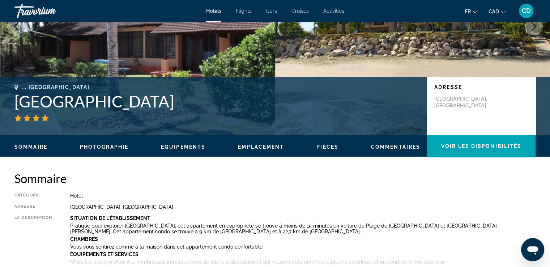
scroll to position [0, 0]
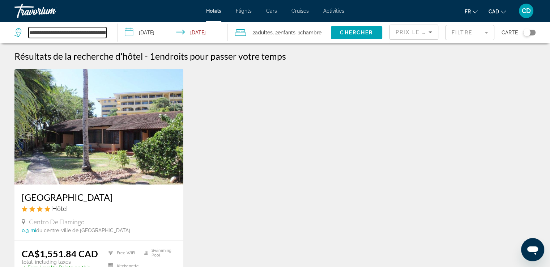
click at [59, 34] on input "**********" at bounding box center [68, 32] width 78 height 11
click at [68, 35] on input "**********" at bounding box center [68, 32] width 78 height 11
paste input "**********"
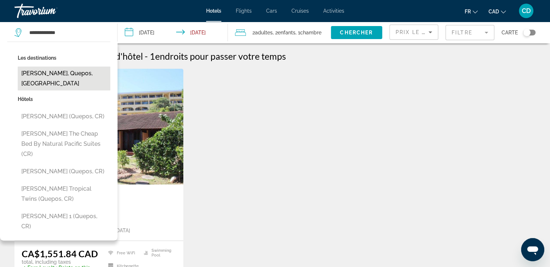
click at [65, 73] on button "[PERSON_NAME], Quepos, [GEOGRAPHIC_DATA]" at bounding box center [64, 78] width 92 height 24
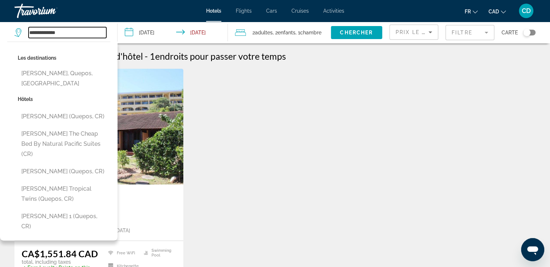
type input "**********"
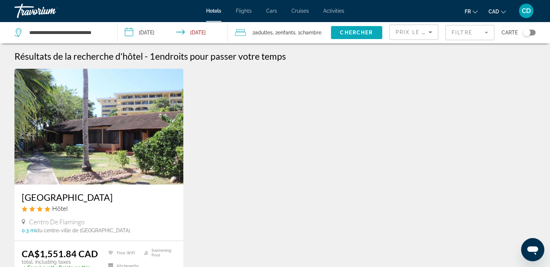
click at [341, 33] on span "Chercher" at bounding box center [356, 33] width 33 height 6
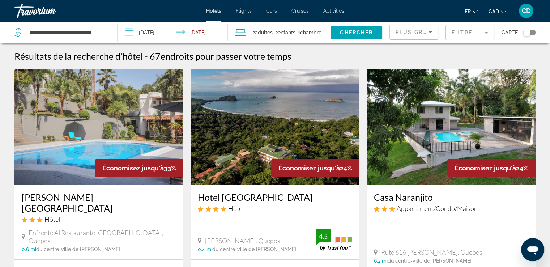
click at [411, 36] on div "Plus grandes économies" at bounding box center [411, 32] width 33 height 9
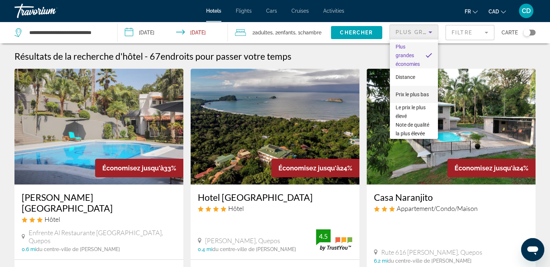
click at [402, 93] on span "Prix le plus bas" at bounding box center [411, 94] width 33 height 9
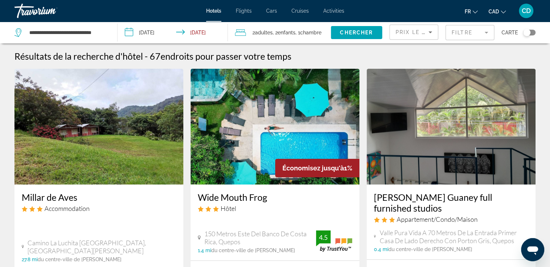
click at [464, 30] on mat-form-field "Filtre" at bounding box center [469, 32] width 49 height 15
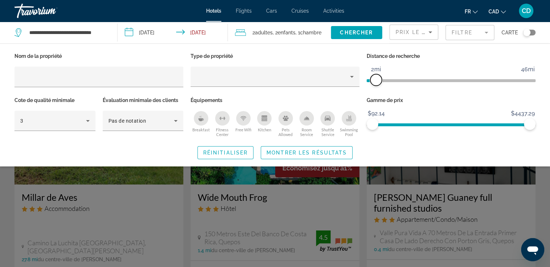
drag, startPoint x: 474, startPoint y: 79, endPoint x: 375, endPoint y: 85, distance: 99.2
click at [375, 85] on span "ngx-slider" at bounding box center [376, 80] width 12 height 12
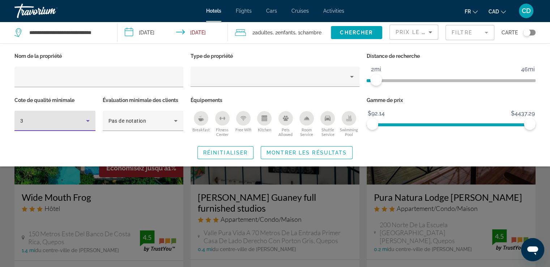
click at [87, 126] on div "3" at bounding box center [54, 121] width 69 height 20
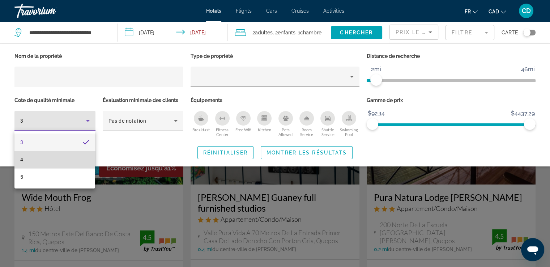
click at [73, 157] on mat-option "4" at bounding box center [54, 159] width 81 height 17
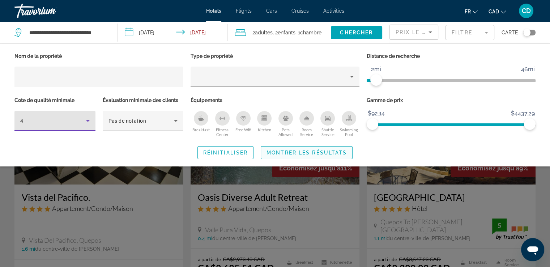
click at [302, 153] on span "Montrer les résultats" at bounding box center [306, 153] width 80 height 6
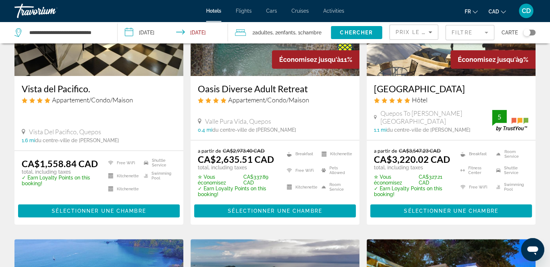
scroll to position [36, 0]
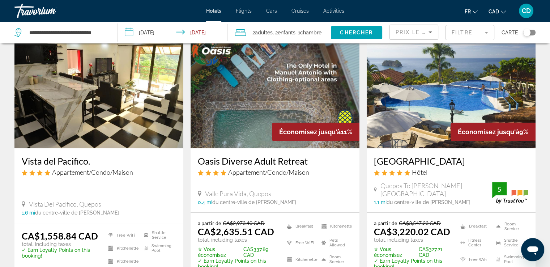
click at [128, 123] on img "Main content" at bounding box center [98, 91] width 169 height 116
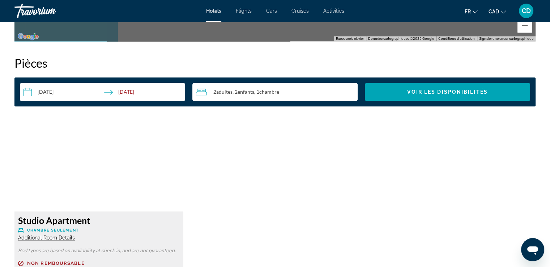
scroll to position [903, 0]
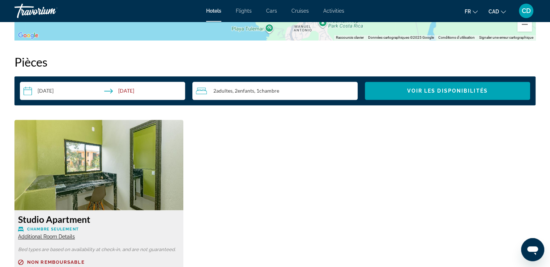
click at [113, 184] on img "Main content" at bounding box center [98, 165] width 169 height 90
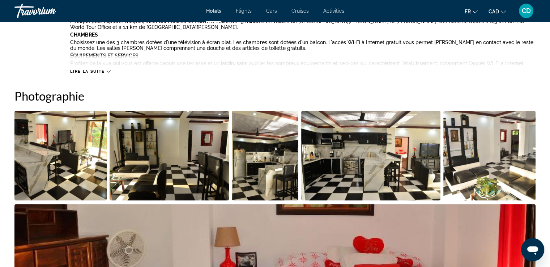
scroll to position [289, 0]
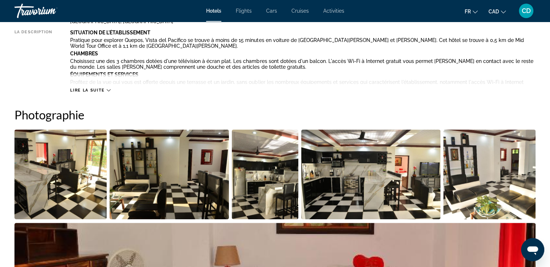
click at [61, 167] on img "Open full-screen image slider" at bounding box center [60, 174] width 92 height 90
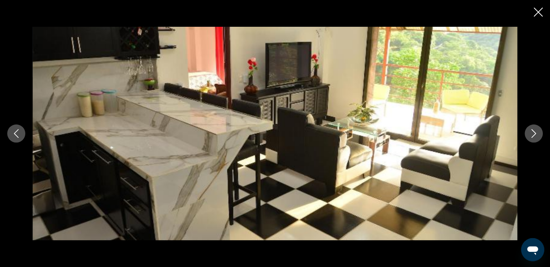
click at [530, 138] on button "Next image" at bounding box center [533, 133] width 18 height 18
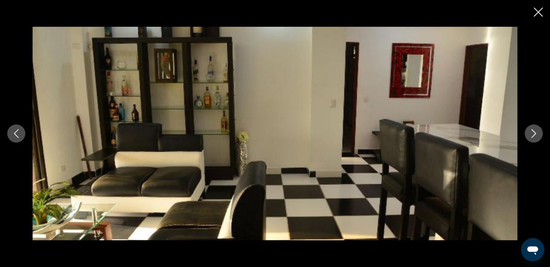
click at [530, 138] on button "Next image" at bounding box center [533, 133] width 18 height 18
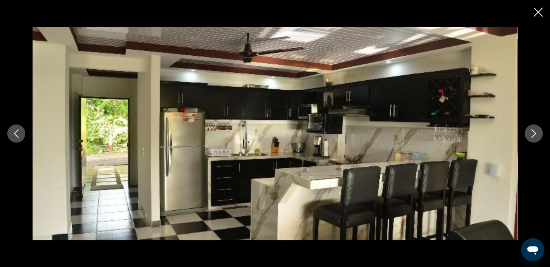
click at [530, 138] on button "Next image" at bounding box center [533, 133] width 18 height 18
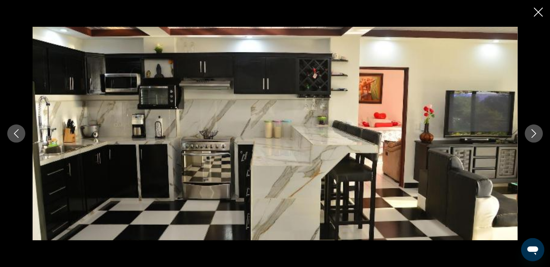
click at [530, 138] on button "Next image" at bounding box center [533, 133] width 18 height 18
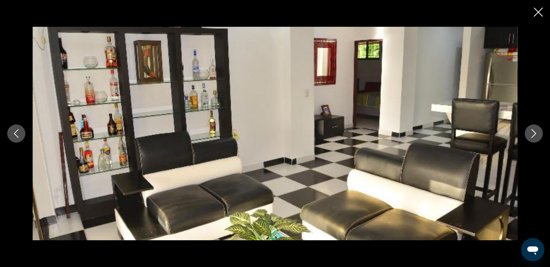
click at [530, 138] on button "Next image" at bounding box center [533, 133] width 18 height 18
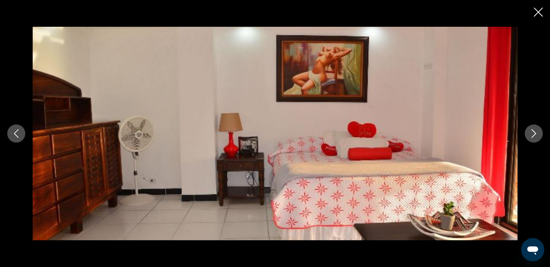
click at [530, 138] on button "Next image" at bounding box center [533, 133] width 18 height 18
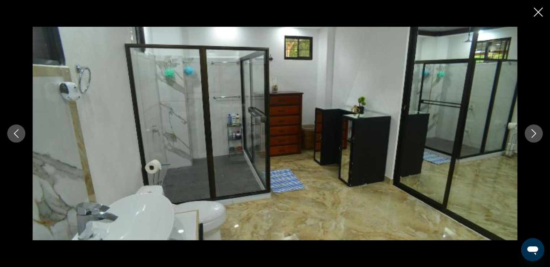
click at [533, 137] on icon "Next image" at bounding box center [533, 133] width 9 height 9
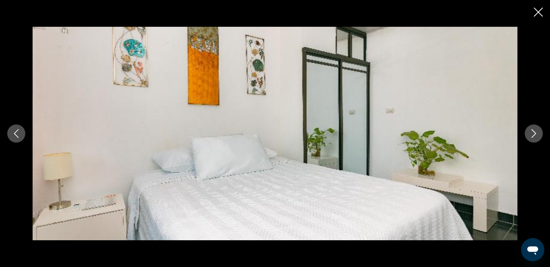
click at [533, 137] on icon "Next image" at bounding box center [533, 133] width 9 height 9
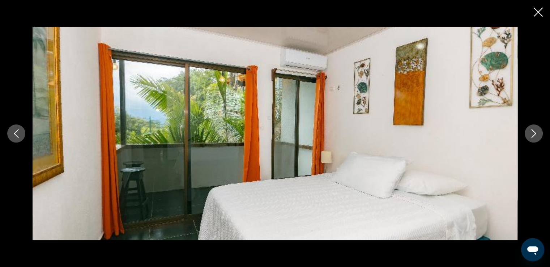
click at [533, 137] on icon "Next image" at bounding box center [533, 133] width 9 height 9
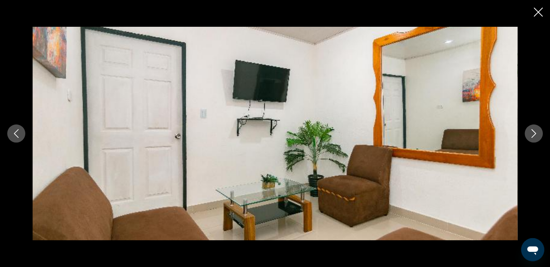
click at [533, 137] on icon "Next image" at bounding box center [533, 133] width 9 height 9
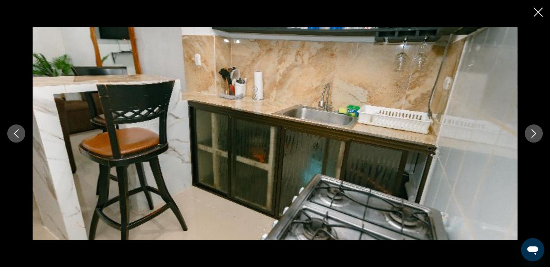
click at [533, 137] on icon "Next image" at bounding box center [533, 133] width 9 height 9
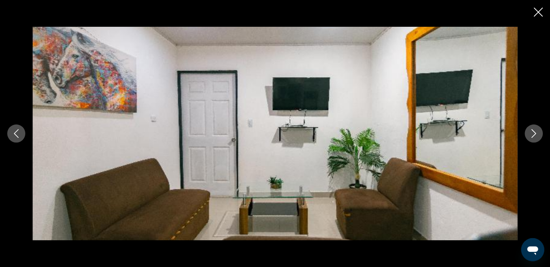
click at [533, 137] on icon "Next image" at bounding box center [533, 133] width 9 height 9
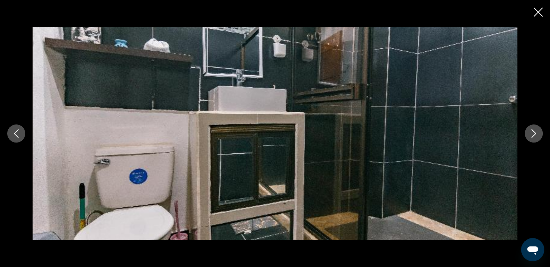
click at [533, 137] on icon "Next image" at bounding box center [533, 133] width 9 height 9
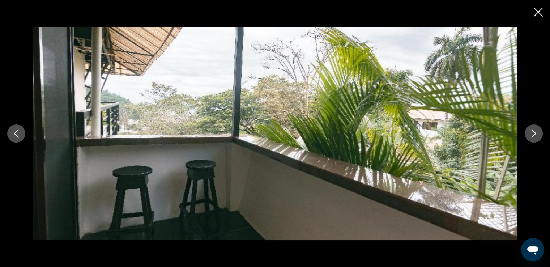
click at [533, 137] on icon "Next image" at bounding box center [533, 133] width 9 height 9
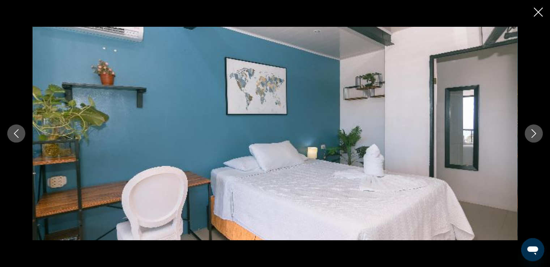
click at [533, 137] on icon "Next image" at bounding box center [533, 133] width 9 height 9
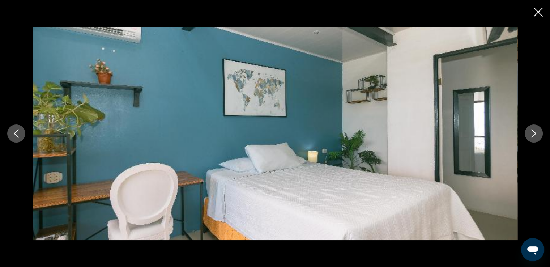
click at [533, 137] on icon "Next image" at bounding box center [533, 133] width 9 height 9
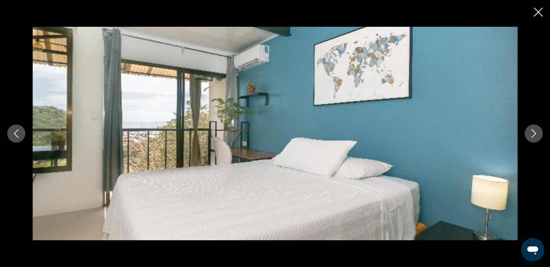
click at [533, 137] on icon "Next image" at bounding box center [533, 133] width 9 height 9
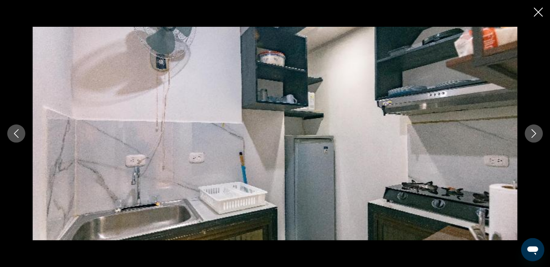
click at [533, 137] on icon "Next image" at bounding box center [533, 133] width 9 height 9
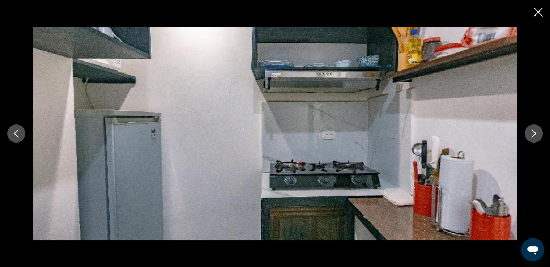
click at [533, 137] on icon "Next image" at bounding box center [533, 133] width 9 height 9
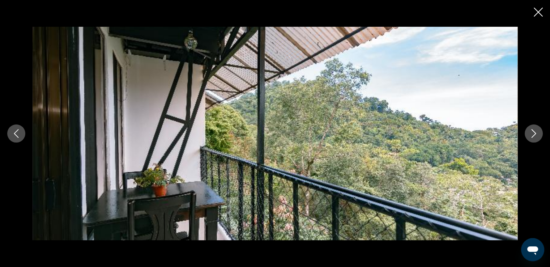
click at [533, 137] on icon "Next image" at bounding box center [533, 133] width 9 height 9
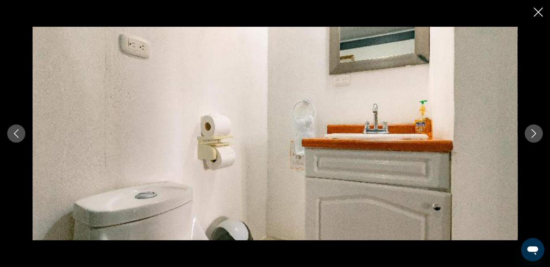
click at [533, 137] on icon "Next image" at bounding box center [533, 133] width 9 height 9
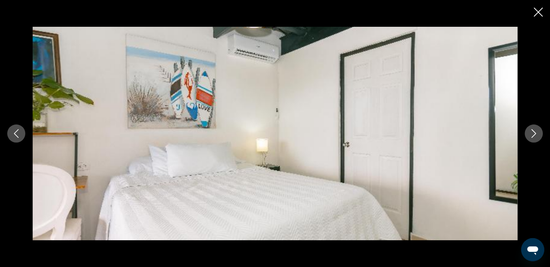
click at [533, 137] on icon "Next image" at bounding box center [533, 133] width 9 height 9
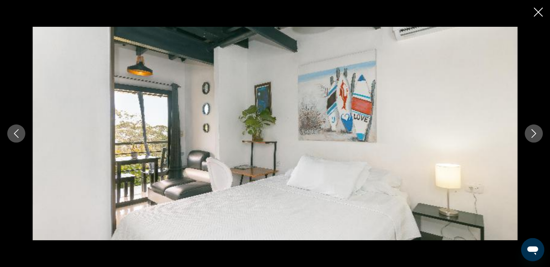
click at [533, 137] on icon "Next image" at bounding box center [533, 133] width 9 height 9
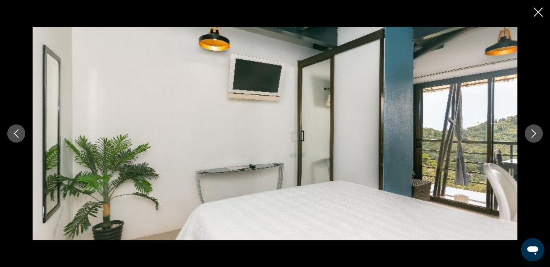
click at [533, 137] on icon "Next image" at bounding box center [533, 133] width 9 height 9
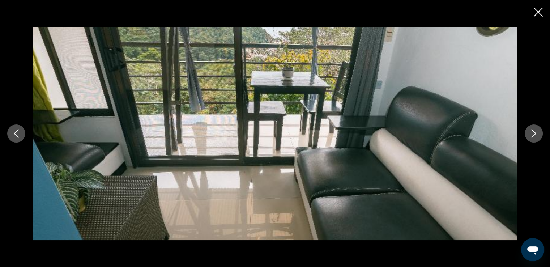
click at [533, 137] on icon "Next image" at bounding box center [533, 133] width 9 height 9
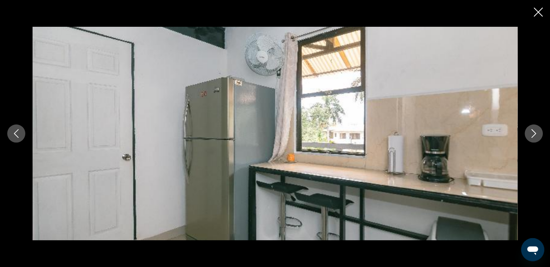
click at [533, 137] on icon "Next image" at bounding box center [533, 133] width 9 height 9
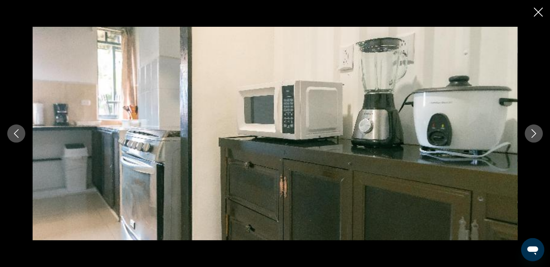
click at [533, 137] on icon "Next image" at bounding box center [533, 133] width 9 height 9
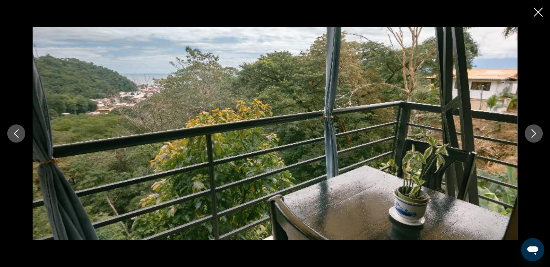
click at [533, 137] on icon "Next image" at bounding box center [533, 133] width 9 height 9
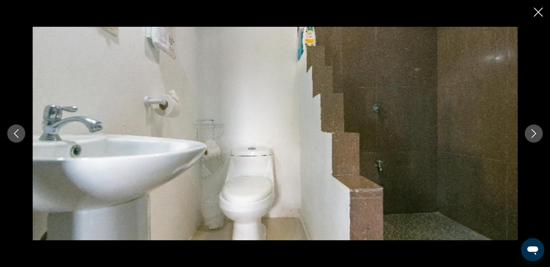
click at [533, 137] on icon "Next image" at bounding box center [533, 133] width 9 height 9
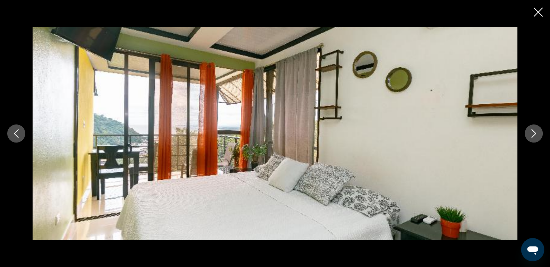
click at [533, 137] on icon "Next image" at bounding box center [533, 133] width 9 height 9
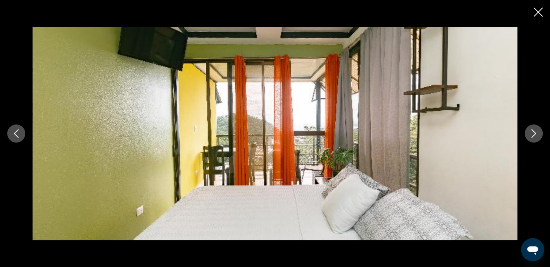
click at [533, 137] on icon "Next image" at bounding box center [533, 133] width 9 height 9
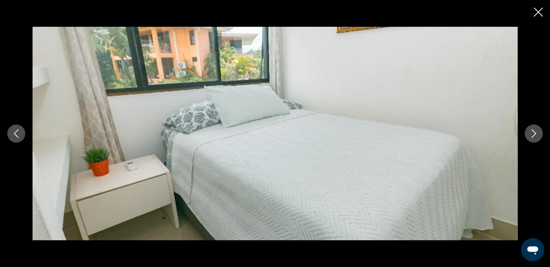
click at [533, 137] on icon "Next image" at bounding box center [533, 133] width 9 height 9
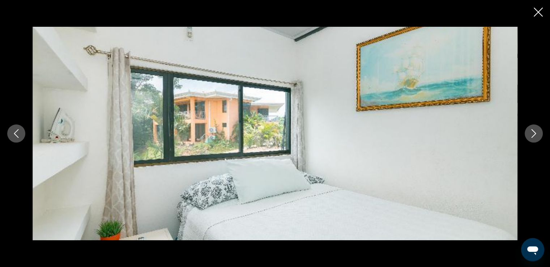
click at [533, 137] on icon "Next image" at bounding box center [533, 133] width 9 height 9
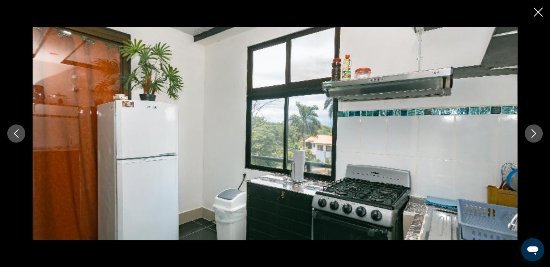
click at [533, 137] on icon "Next image" at bounding box center [533, 133] width 9 height 9
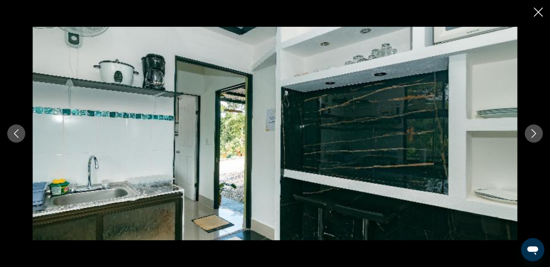
click at [533, 137] on icon "Next image" at bounding box center [533, 133] width 9 height 9
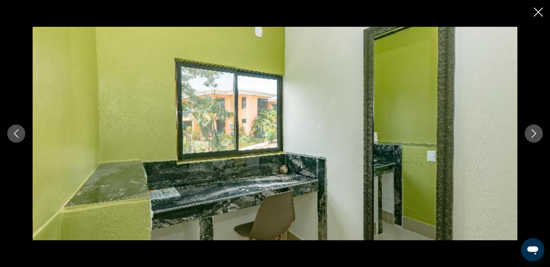
click at [533, 137] on icon "Next image" at bounding box center [533, 133] width 9 height 9
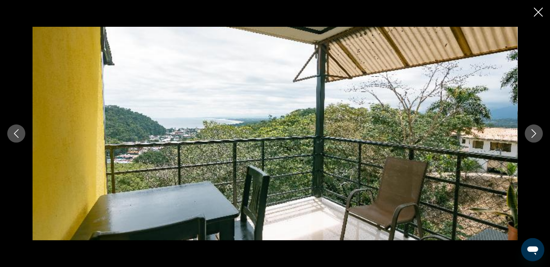
click at [538, 11] on icon "Close slideshow" at bounding box center [537, 12] width 9 height 9
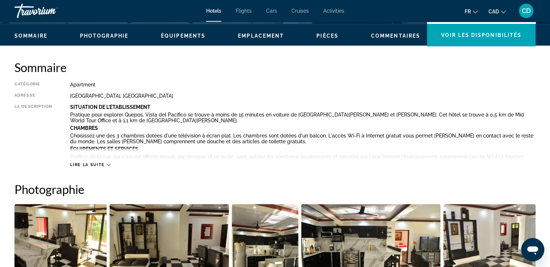
scroll to position [181, 0]
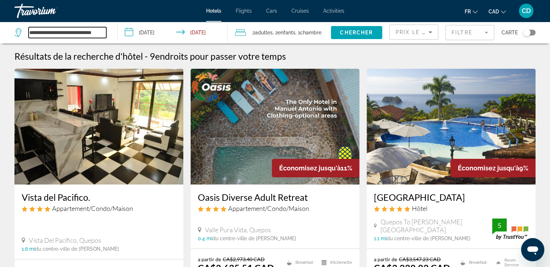
click at [69, 33] on input "**********" at bounding box center [68, 32] width 78 height 11
paste input "**********"
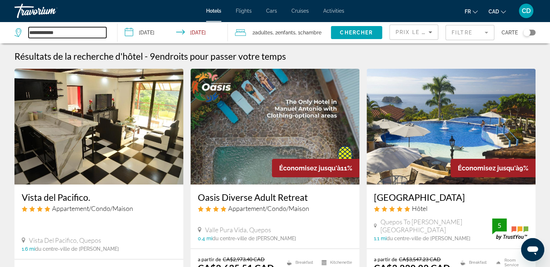
drag, startPoint x: 71, startPoint y: 30, endPoint x: 1, endPoint y: 32, distance: 69.8
click at [1, 33] on app-destination-search "**********" at bounding box center [58, 33] width 117 height 22
paste input "Search widget"
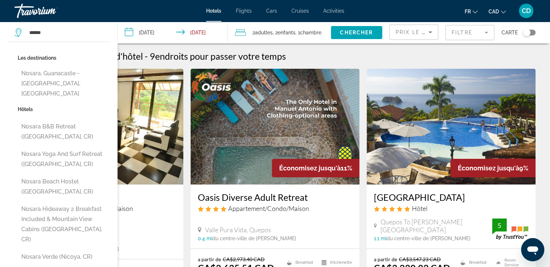
click at [68, 75] on button "Nosara, Guanacaste - [GEOGRAPHIC_DATA], [GEOGRAPHIC_DATA]" at bounding box center [64, 83] width 92 height 34
type input "**********"
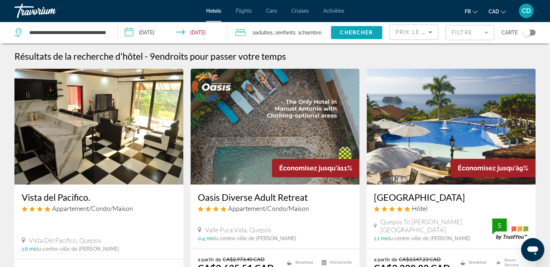
click at [345, 32] on span "Chercher" at bounding box center [356, 33] width 33 height 6
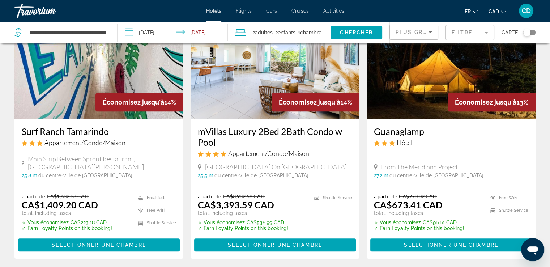
scroll to position [506, 0]
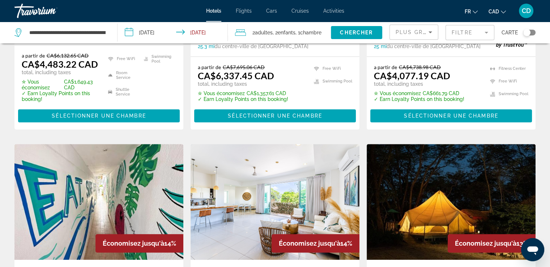
click at [416, 38] on div "Plus grandes économies" at bounding box center [413, 35] width 36 height 20
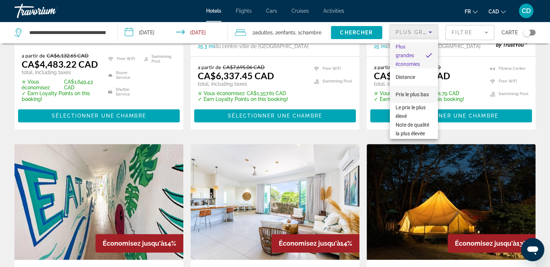
click at [404, 91] on span "Prix le plus bas" at bounding box center [411, 94] width 33 height 6
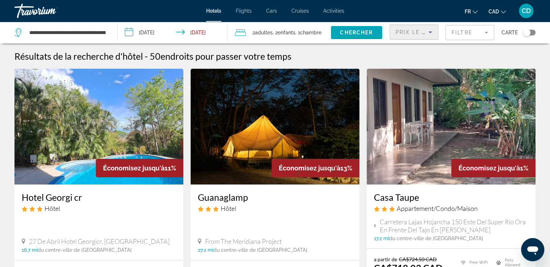
click at [457, 34] on mat-form-field "Filtre" at bounding box center [469, 32] width 49 height 15
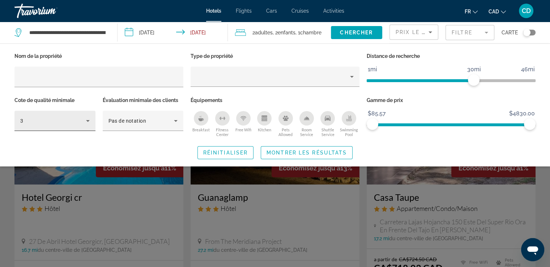
click at [62, 111] on div "3" at bounding box center [54, 121] width 69 height 20
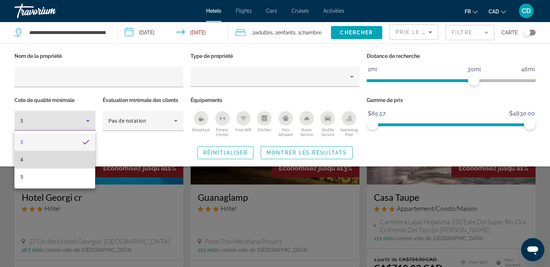
click at [39, 158] on mat-option "4" at bounding box center [54, 159] width 81 height 17
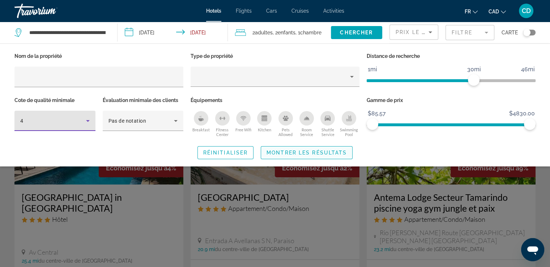
click at [312, 155] on span "Montrer les résultats" at bounding box center [306, 153] width 80 height 6
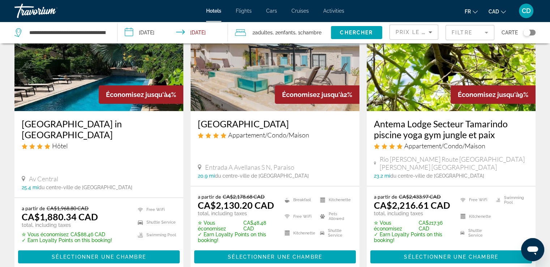
scroll to position [36, 0]
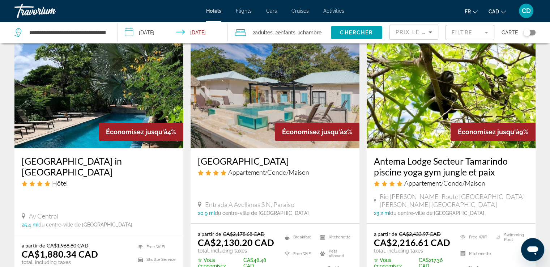
click at [108, 85] on img "Main content" at bounding box center [98, 91] width 169 height 116
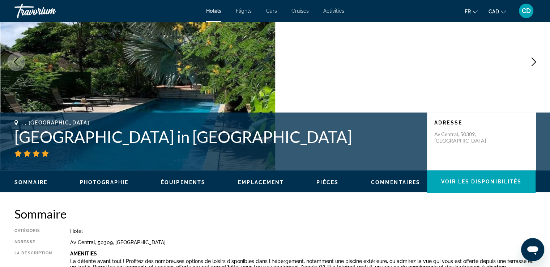
scroll to position [108, 0]
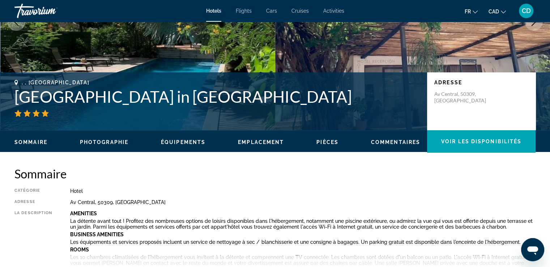
click at [113, 136] on div "Sommaire Photographie Équipements Emplacement Pièces Commentaires Voir les disp…" at bounding box center [275, 141] width 550 height 22
click at [114, 141] on span "Photographie" at bounding box center [104, 142] width 48 height 6
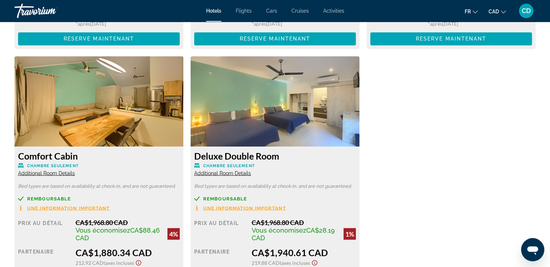
scroll to position [1292, 0]
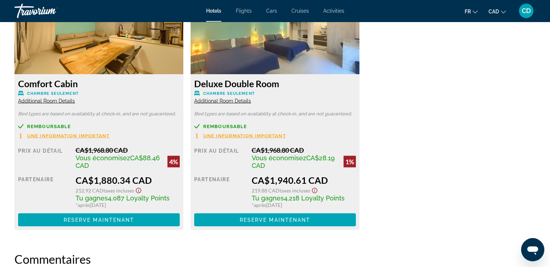
click at [249, 134] on span "Une information important" at bounding box center [244, 135] width 83 height 5
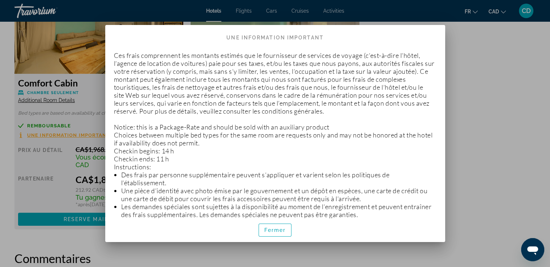
scroll to position [0, 0]
click at [487, 23] on div at bounding box center [275, 133] width 550 height 267
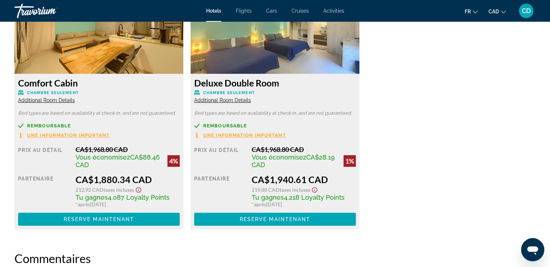
scroll to position [1292, 0]
